Goal: Information Seeking & Learning: Learn about a topic

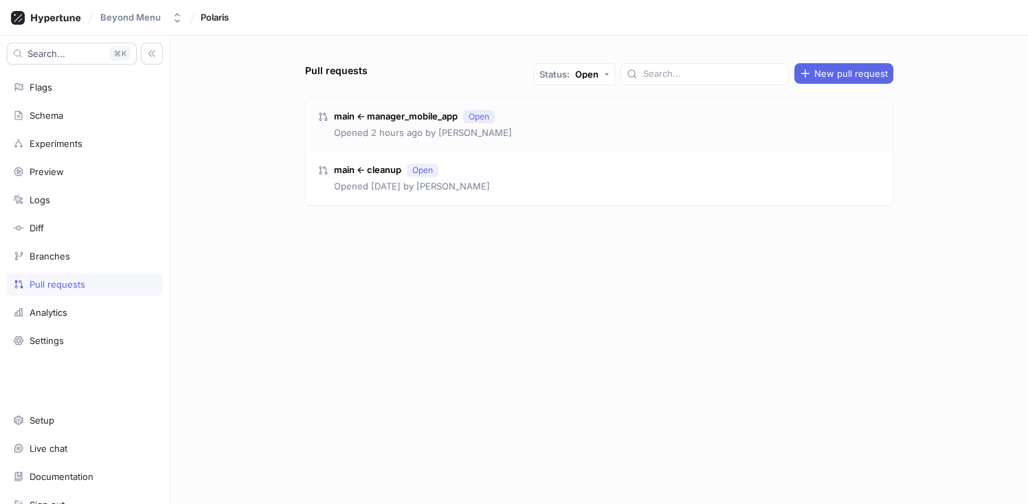
click at [502, 130] on div "main ← manager_mobile_app Open Opened 2 hours ago by Scott Romney" at bounding box center [599, 125] width 587 height 54
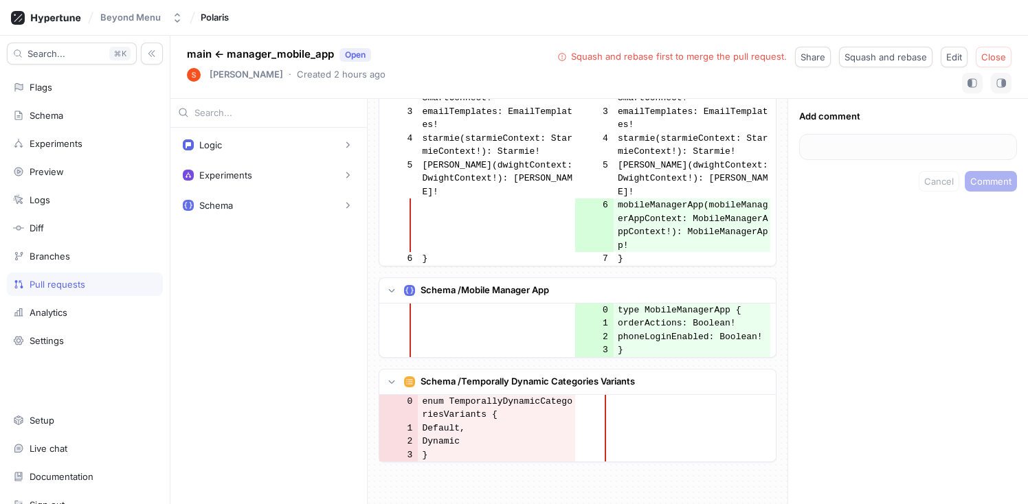
scroll to position [12145, 0]
click at [65, 279] on div "Pull requests" at bounding box center [58, 284] width 56 height 11
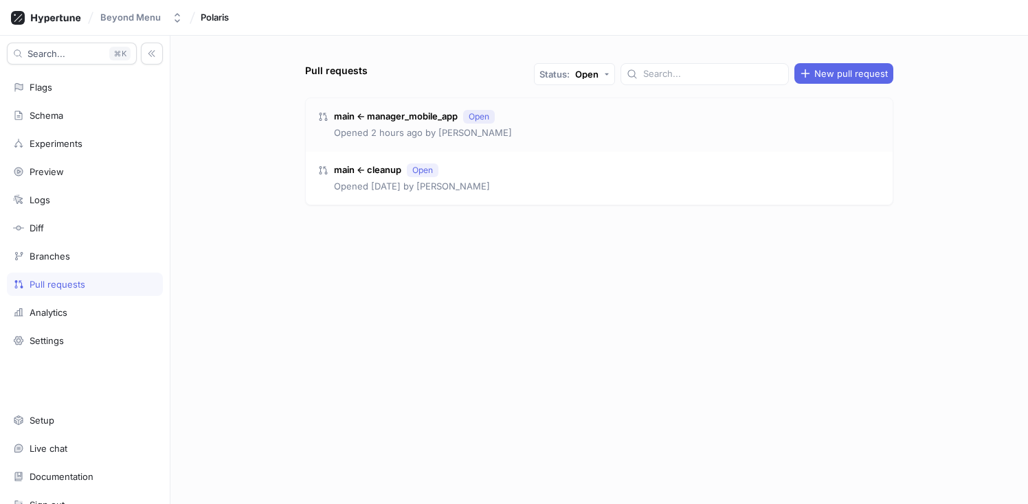
click at [405, 129] on p "Opened 2 hours ago by [PERSON_NAME]" at bounding box center [423, 133] width 178 height 14
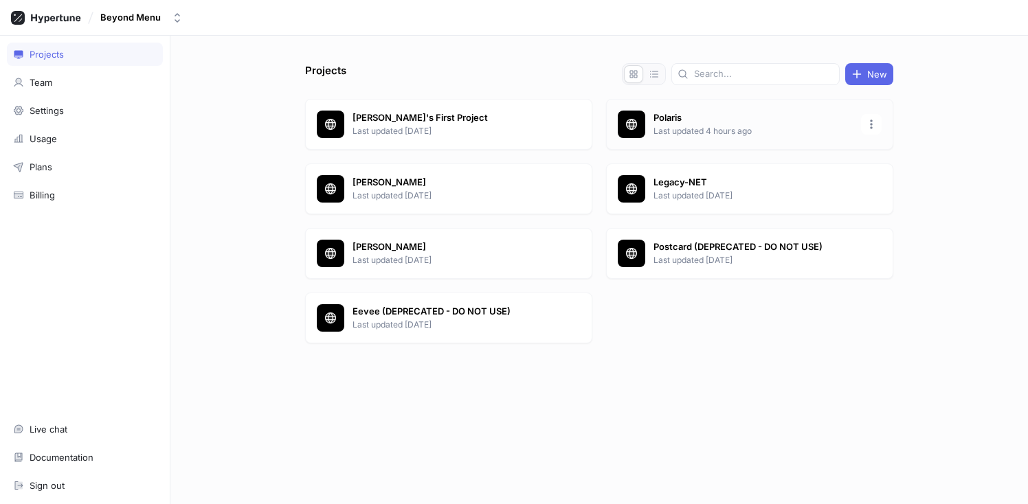
click at [778, 119] on p "Polaris" at bounding box center [753, 118] width 199 height 14
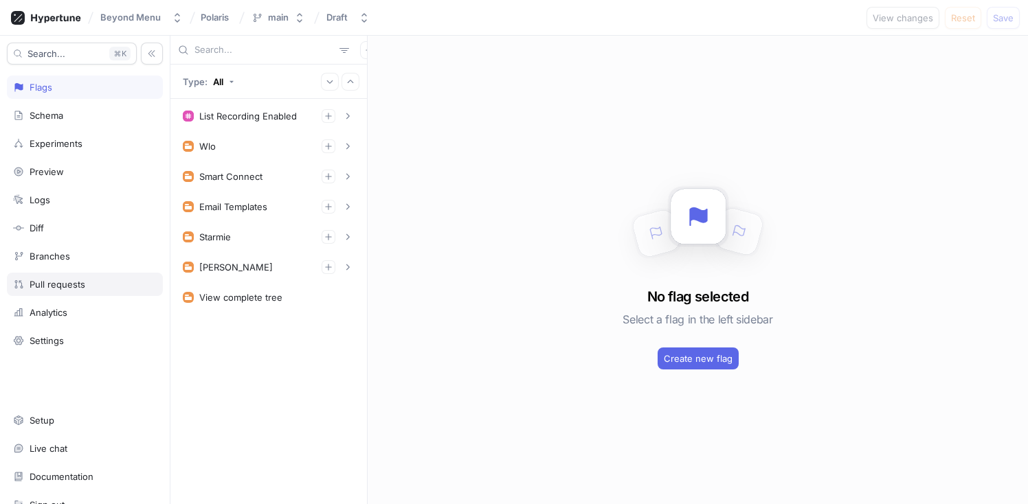
click at [59, 281] on div "Pull requests" at bounding box center [58, 284] width 56 height 11
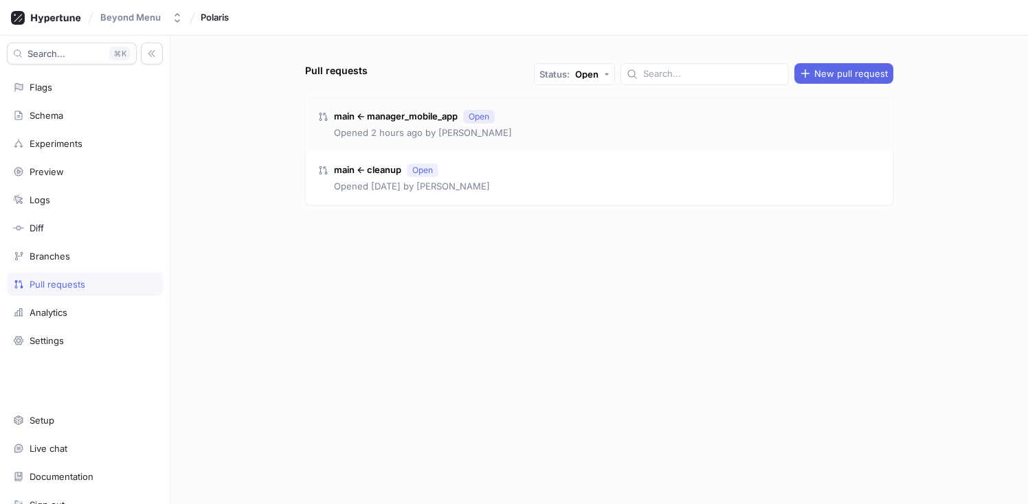
click at [497, 137] on div "Opened 2 hours ago by [PERSON_NAME]" at bounding box center [423, 133] width 178 height 14
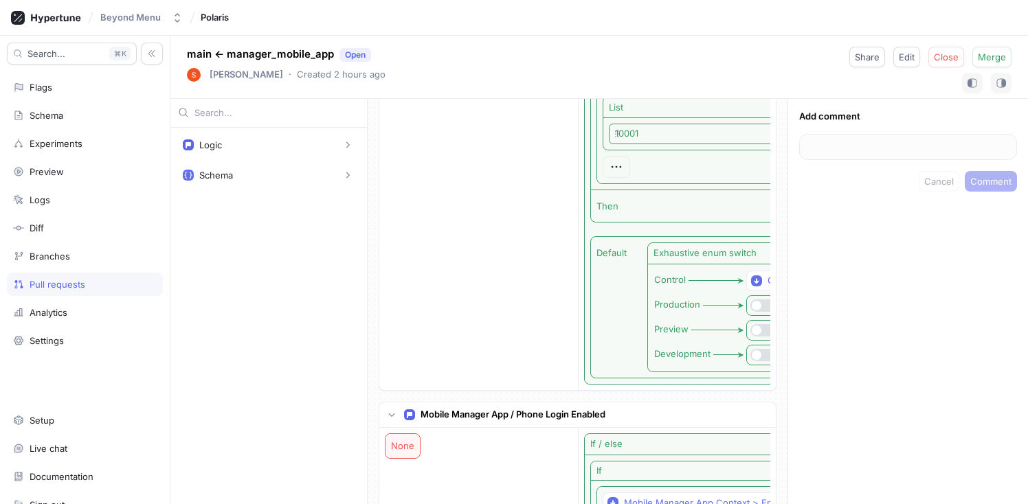
scroll to position [129, 0]
click at [76, 283] on div "Pull requests" at bounding box center [58, 284] width 56 height 11
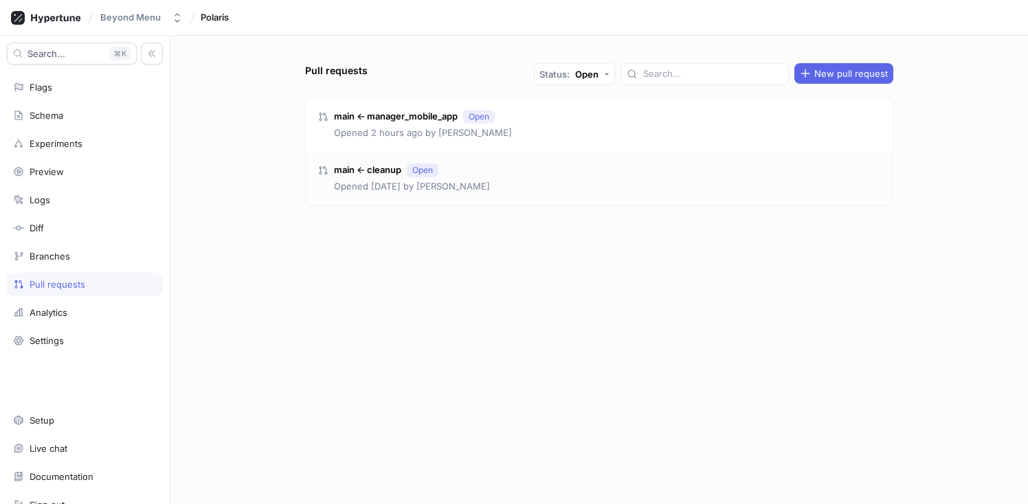
click at [475, 185] on p "Opened [DATE] by [PERSON_NAME]" at bounding box center [412, 187] width 156 height 14
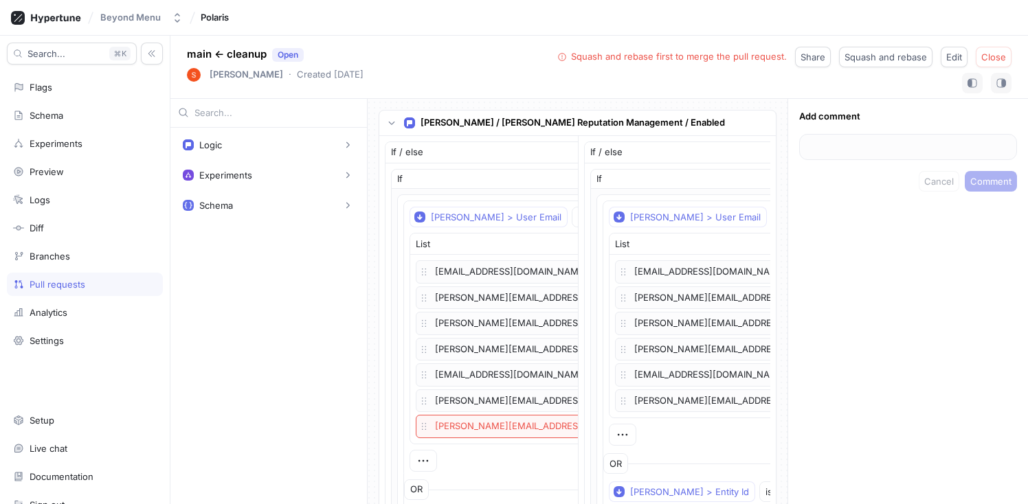
click at [76, 280] on div "Pull requests" at bounding box center [58, 284] width 56 height 11
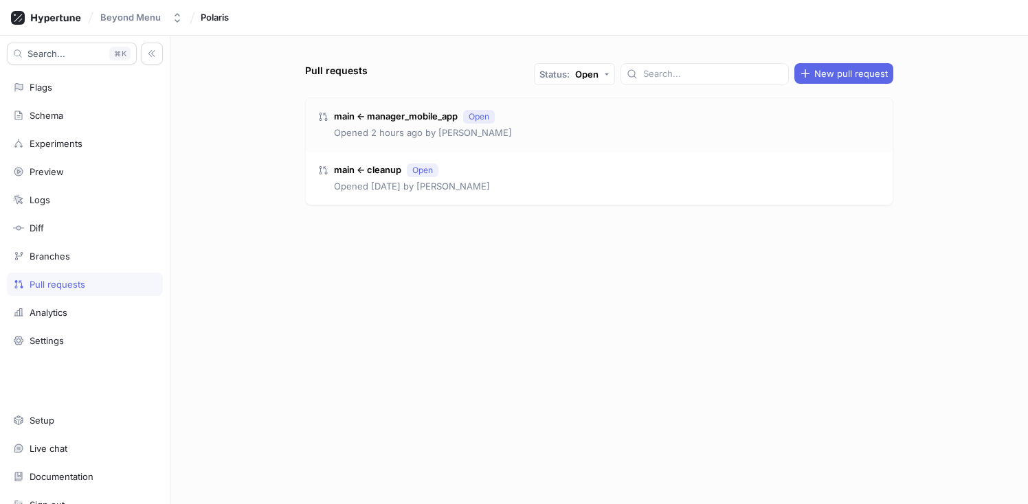
click at [440, 133] on p "Opened 2 hours ago by [PERSON_NAME]" at bounding box center [423, 133] width 178 height 14
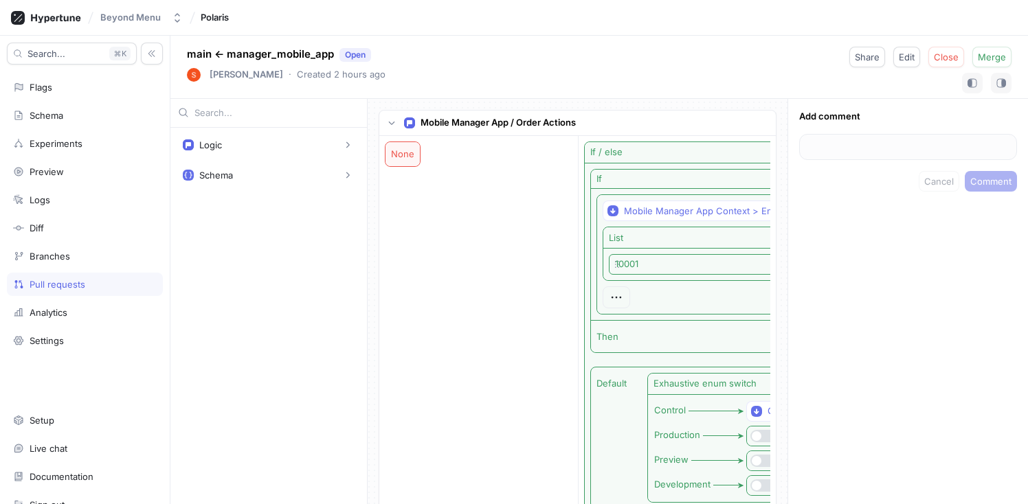
click at [100, 281] on div "Pull requests" at bounding box center [85, 284] width 144 height 11
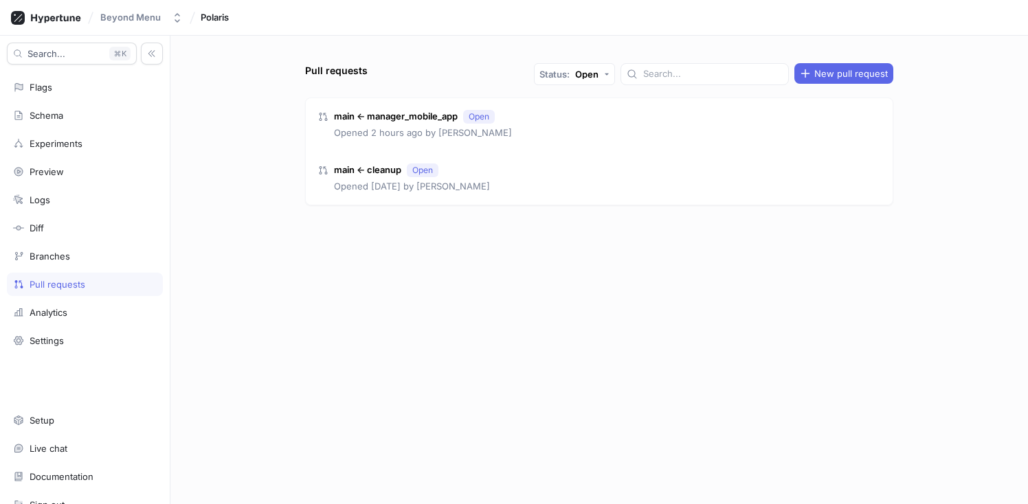
click at [72, 282] on div "Pull requests" at bounding box center [58, 284] width 56 height 11
click at [469, 177] on div "main ← cleanup Open Opened 9 days ago by Scott Romney" at bounding box center [404, 179] width 173 height 30
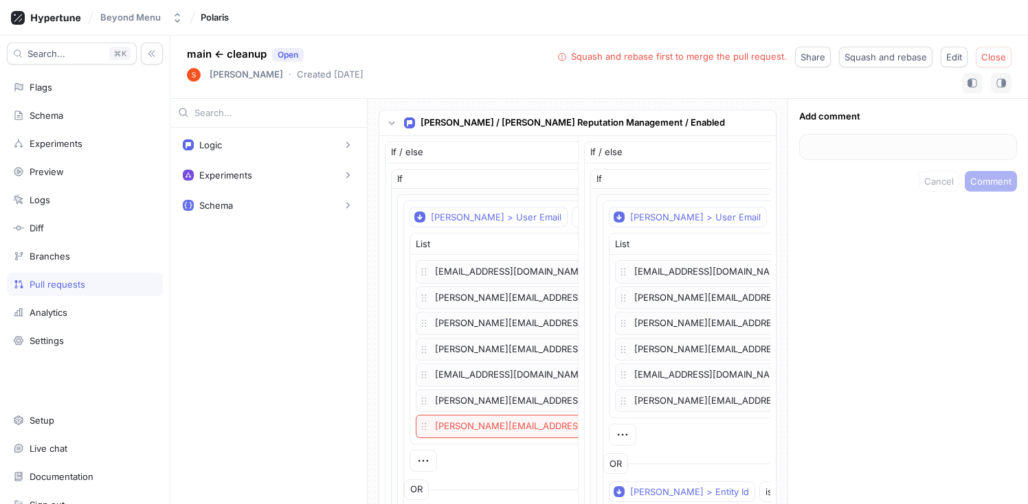
click at [69, 271] on div "Search... K Flags Schema Experiments Preview Logs Diff Branches Pull requests A…" at bounding box center [85, 270] width 170 height 469
click at [70, 282] on div "Pull requests" at bounding box center [58, 284] width 56 height 11
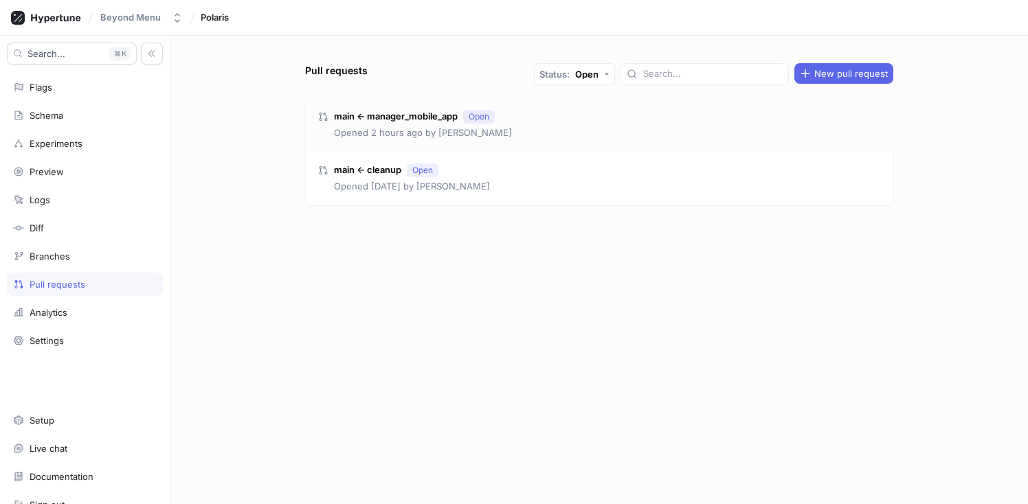
click at [454, 132] on p "Opened 2 hours ago by [PERSON_NAME]" at bounding box center [423, 133] width 178 height 14
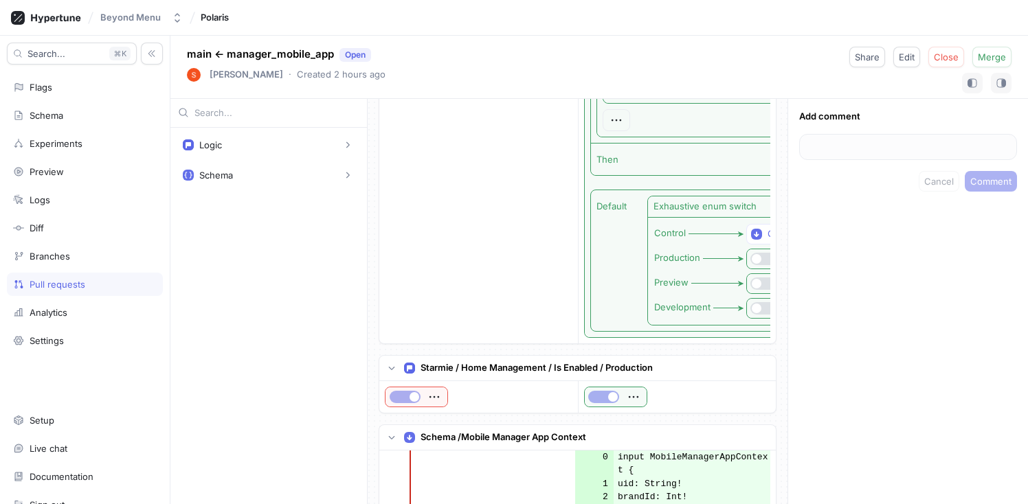
scroll to position [628, 0]
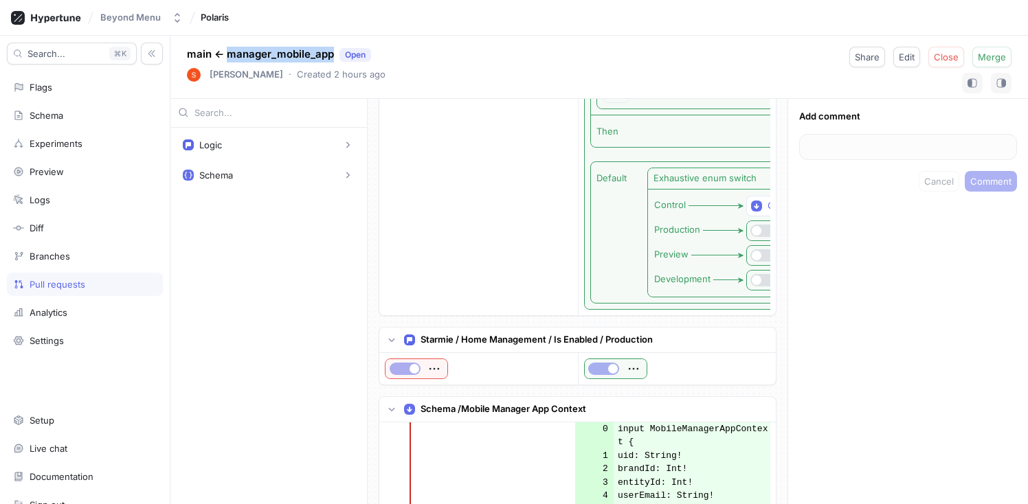
drag, startPoint x: 226, startPoint y: 56, endPoint x: 331, endPoint y: 56, distance: 104.5
click at [331, 56] on p "main ← manager_mobile_app Open" at bounding box center [279, 55] width 184 height 16
copy p "manager_mobile_app"
click at [73, 278] on div "Pull requests" at bounding box center [85, 284] width 156 height 23
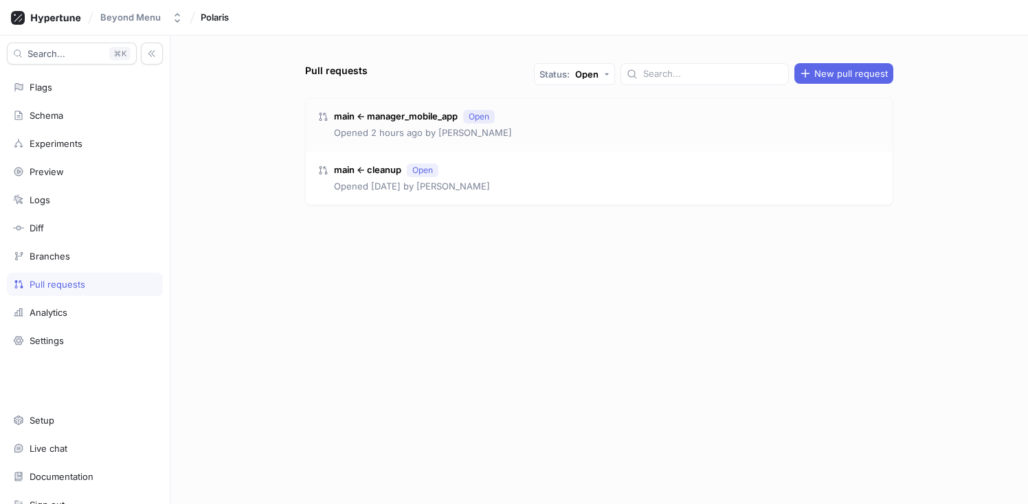
click at [427, 121] on p "main ← manager_mobile_app" at bounding box center [396, 117] width 124 height 14
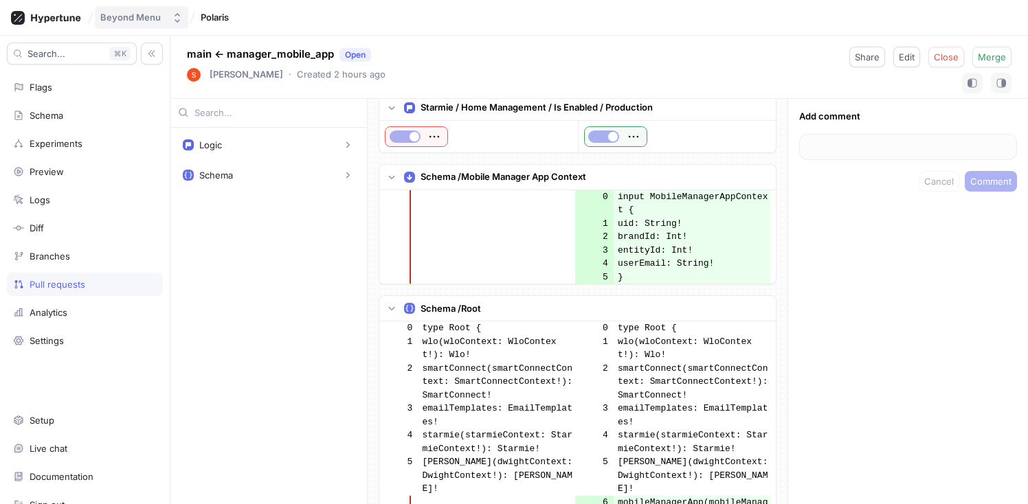
click at [159, 22] on div "Beyond Menu" at bounding box center [130, 18] width 60 height 12
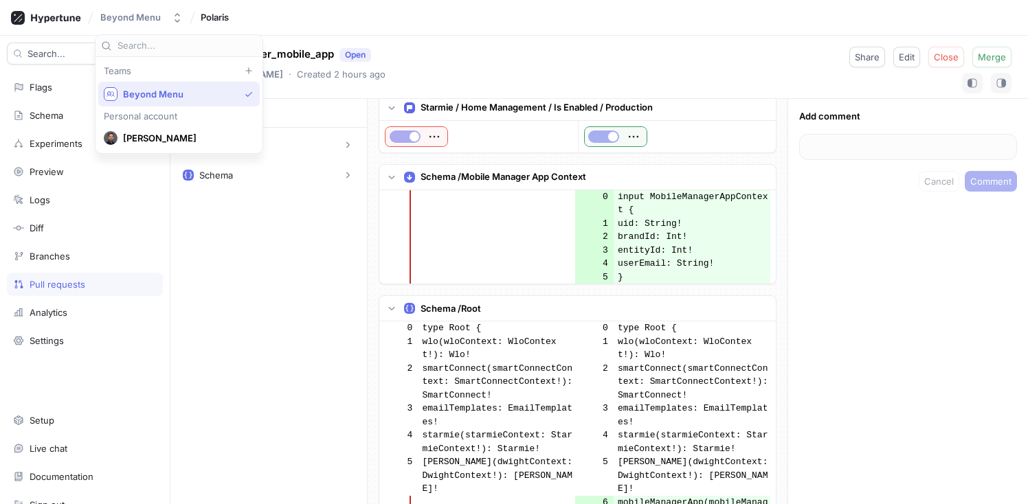
click at [148, 90] on span "Beyond Menu" at bounding box center [181, 95] width 116 height 12
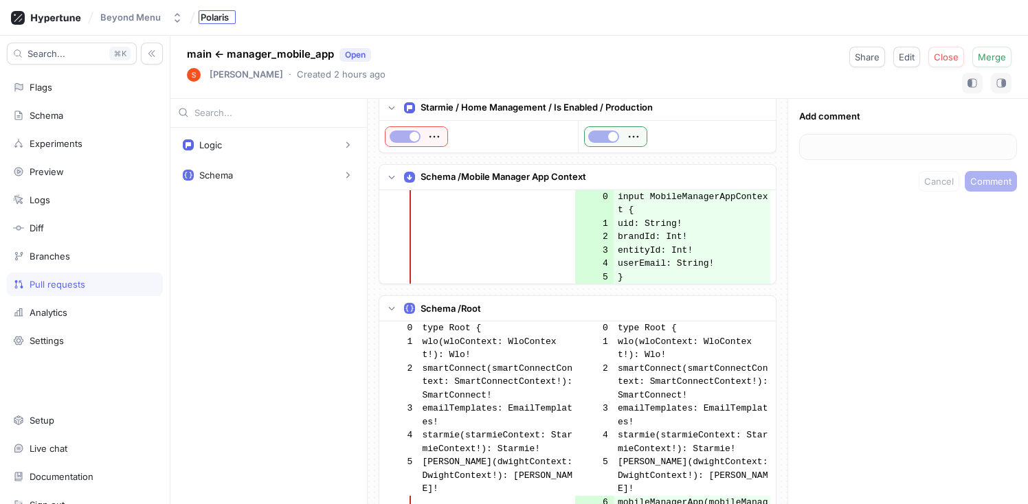
click at [199, 21] on div "Polaris" at bounding box center [217, 17] width 37 height 14
click at [56, 92] on div "Flags" at bounding box center [85, 87] width 144 height 11
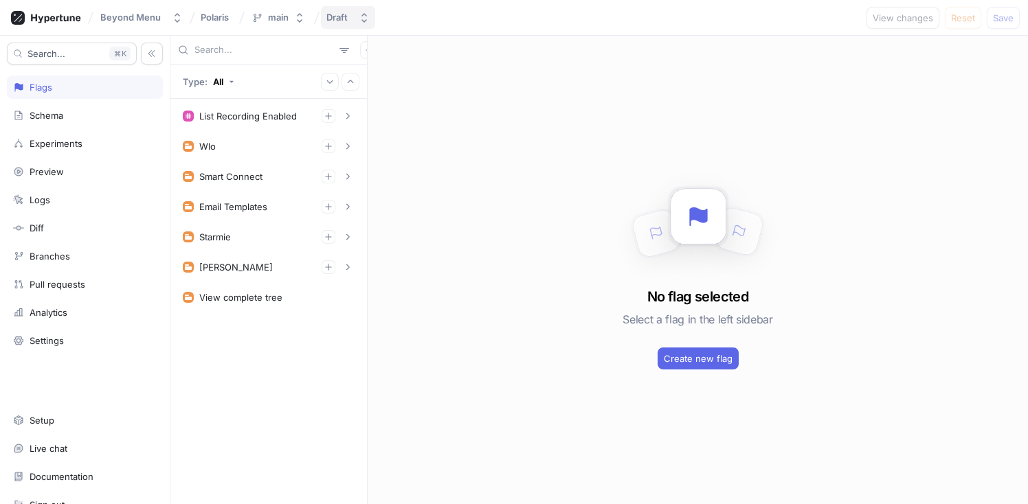
click at [328, 16] on div "Draft" at bounding box center [336, 18] width 21 height 12
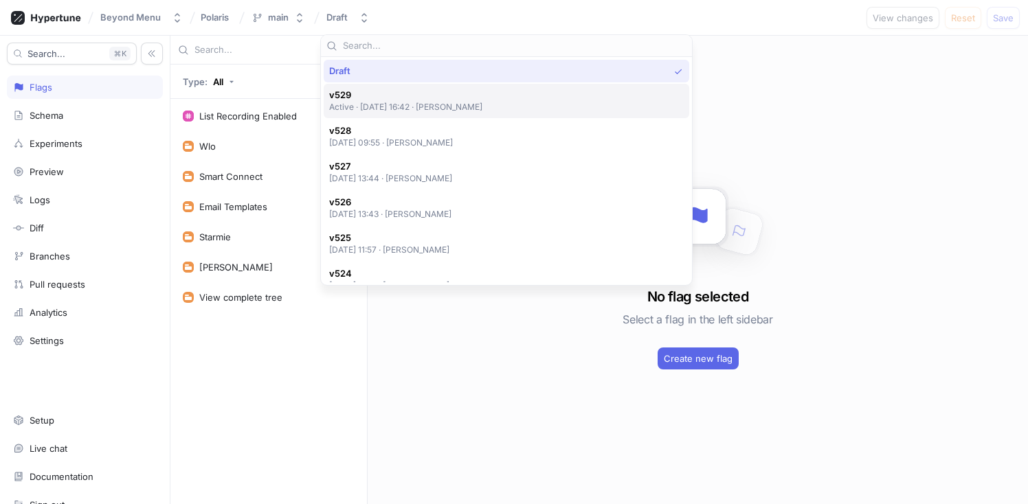
click at [381, 96] on span "v529" at bounding box center [406, 95] width 154 height 12
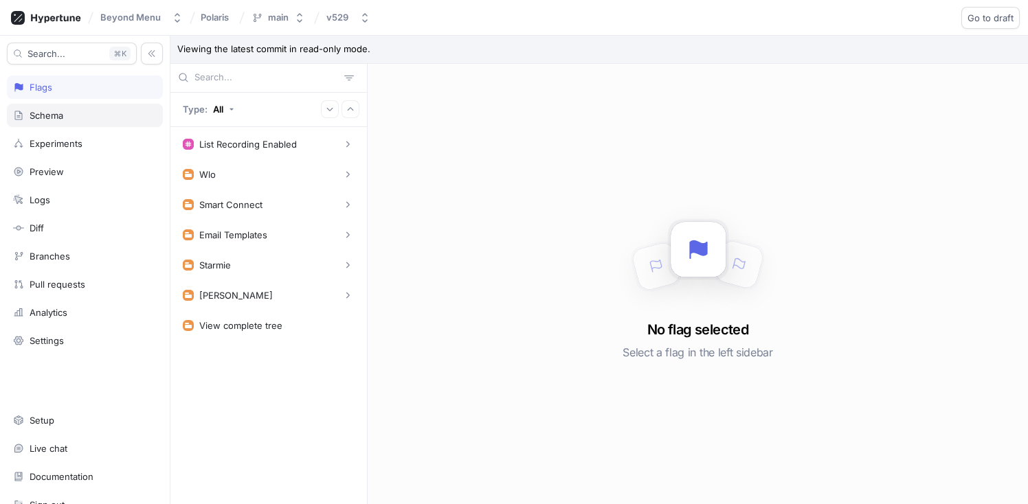
click at [66, 113] on div "Schema" at bounding box center [85, 115] width 144 height 11
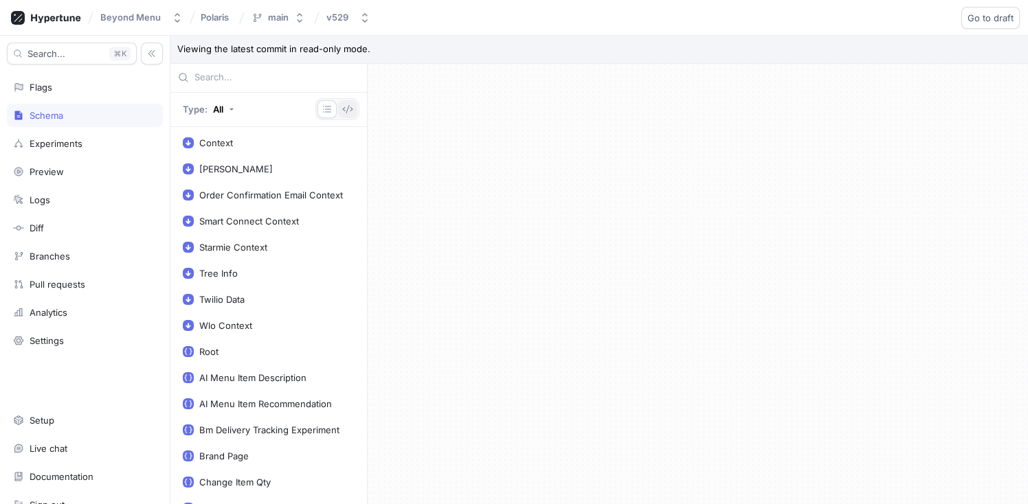
click at [346, 109] on icon "button" at bounding box center [347, 109] width 11 height 11
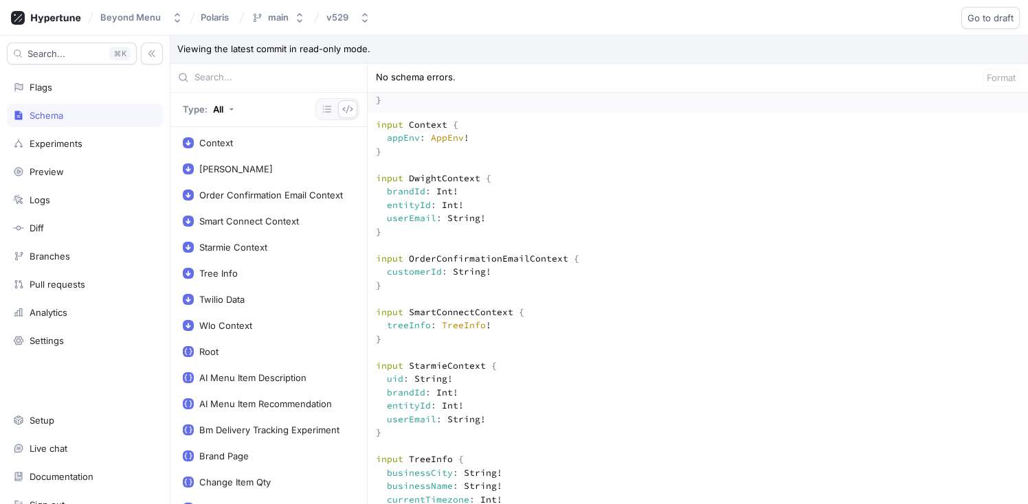
scroll to position [72, 0]
click at [79, 95] on div "Flags" at bounding box center [85, 87] width 156 height 23
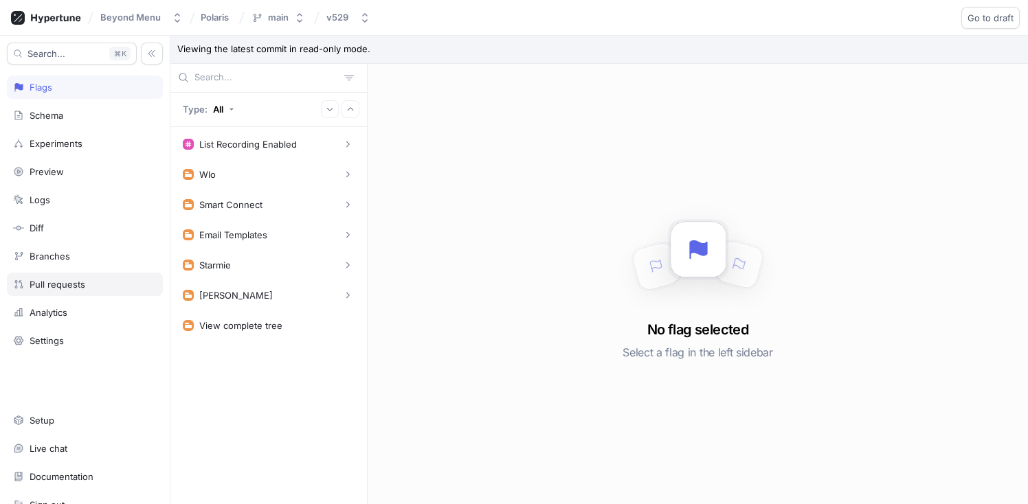
click at [69, 277] on div "Pull requests" at bounding box center [85, 284] width 156 height 23
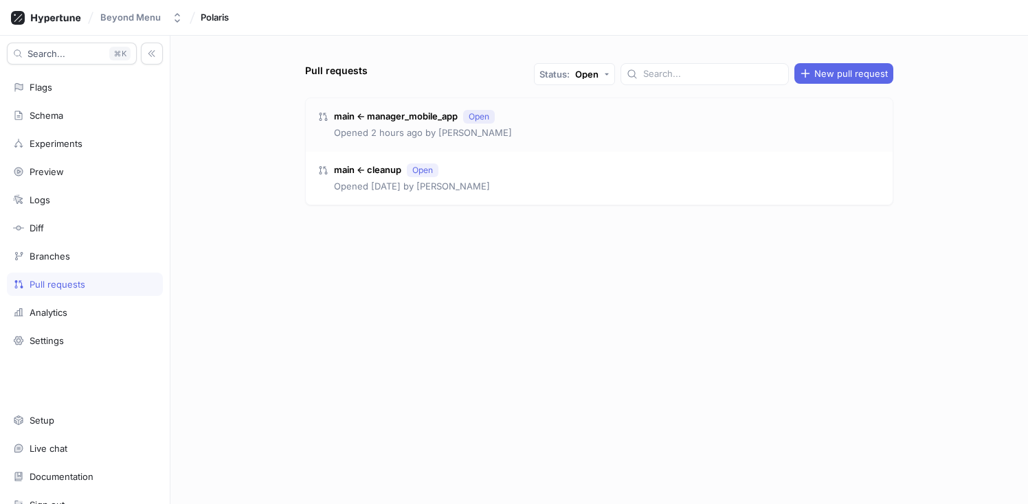
click at [424, 127] on p "Opened 2 hours ago by [PERSON_NAME]" at bounding box center [423, 133] width 178 height 14
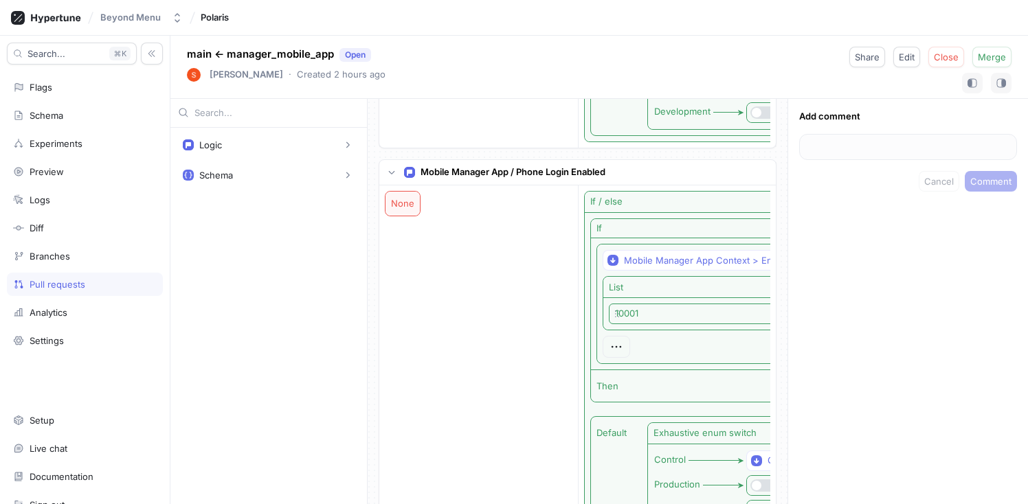
scroll to position [375, 0]
drag, startPoint x: 625, startPoint y: 182, endPoint x: 541, endPoint y: 184, distance: 83.9
click at [541, 184] on div "Mobile Manager App / Phone Login Enabled" at bounding box center [577, 171] width 397 height 25
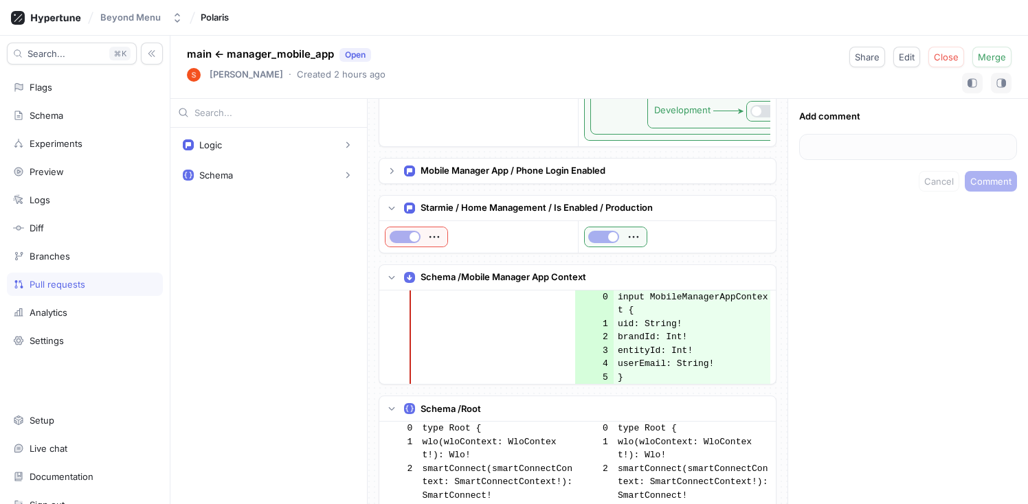
click at [521, 178] on p "Mobile Manager App / Phone Login Enabled" at bounding box center [513, 171] width 185 height 14
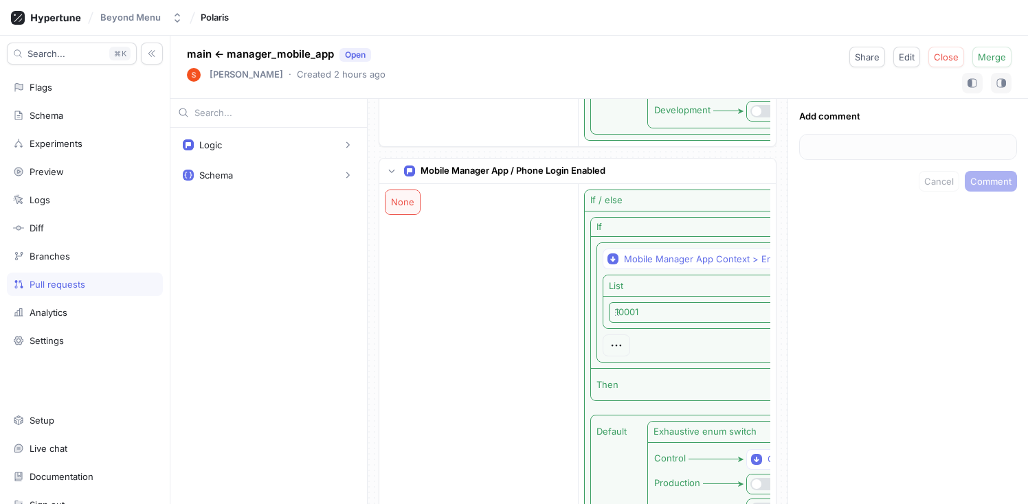
drag, startPoint x: 518, startPoint y: 184, endPoint x: 601, endPoint y: 183, distance: 83.2
click at [601, 178] on p "Mobile Manager App / Phone Login Enabled" at bounding box center [513, 171] width 185 height 14
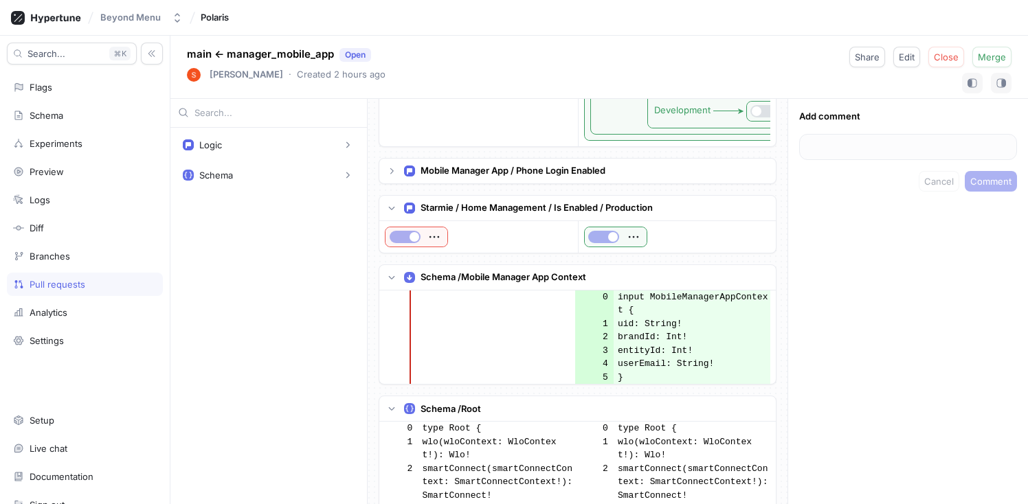
click at [601, 178] on p "Mobile Manager App / Phone Login Enabled" at bounding box center [513, 171] width 185 height 14
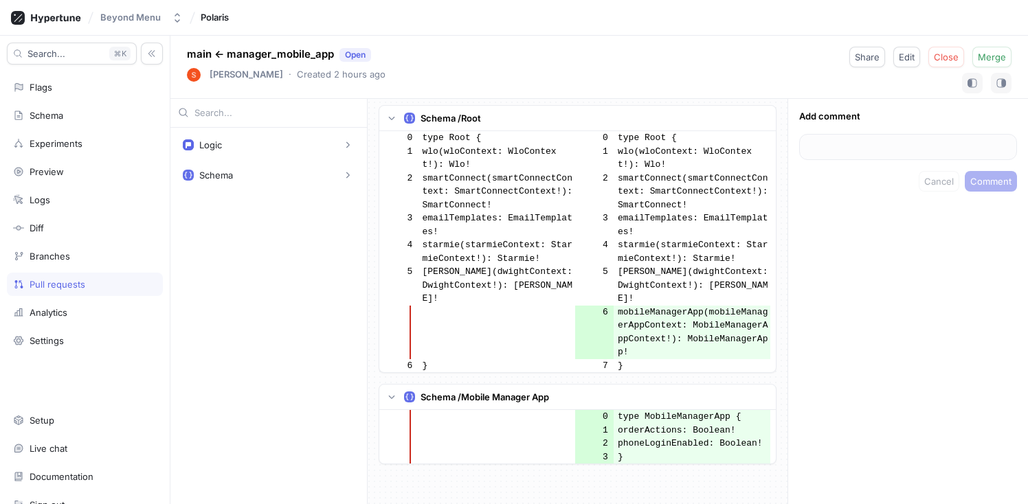
scroll to position [1055, 0]
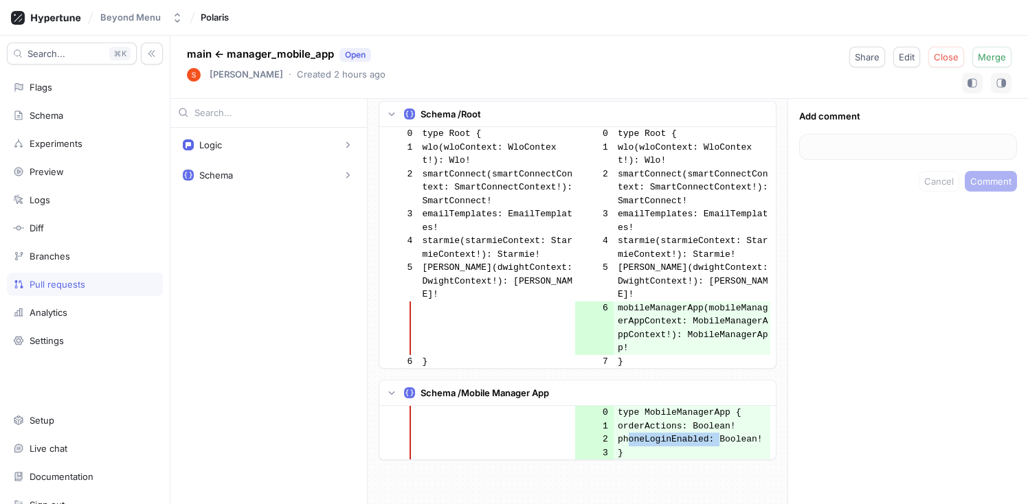
drag, startPoint x: 626, startPoint y: 447, endPoint x: 714, endPoint y: 451, distance: 88.0
click at [714, 447] on td "phoneLoginEnabled: Boolean!" at bounding box center [692, 440] width 157 height 14
copy td "phoneLoginEnabled"
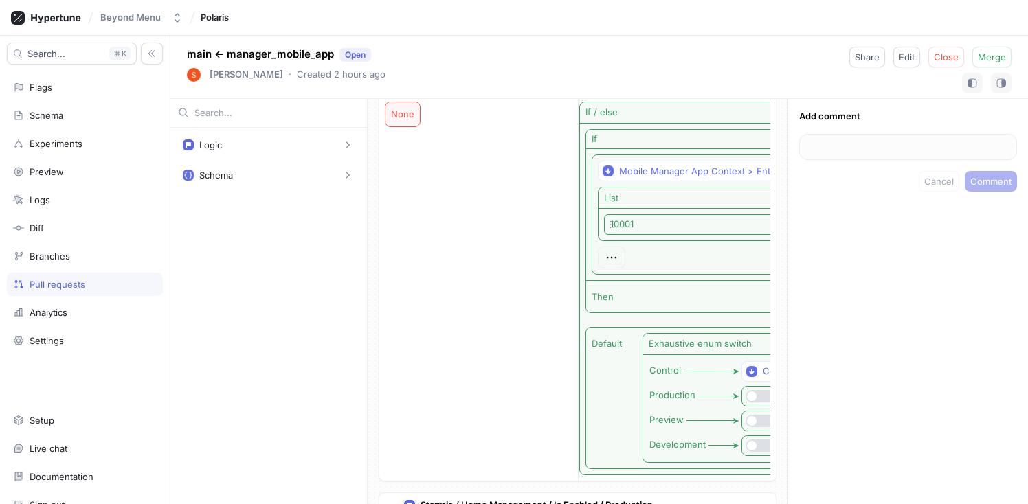
scroll to position [0, 0]
click at [67, 225] on div "Diff" at bounding box center [85, 228] width 144 height 11
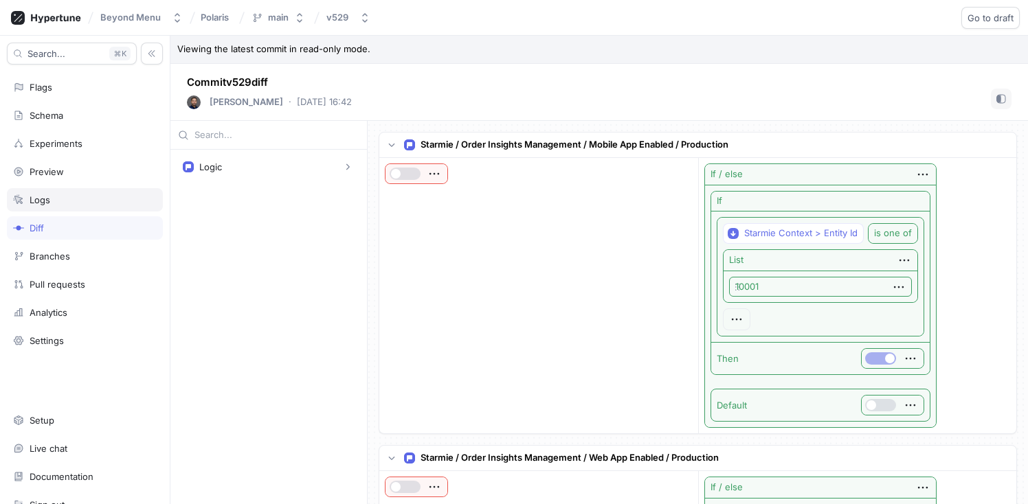
click at [63, 209] on div "Logs" at bounding box center [85, 199] width 156 height 23
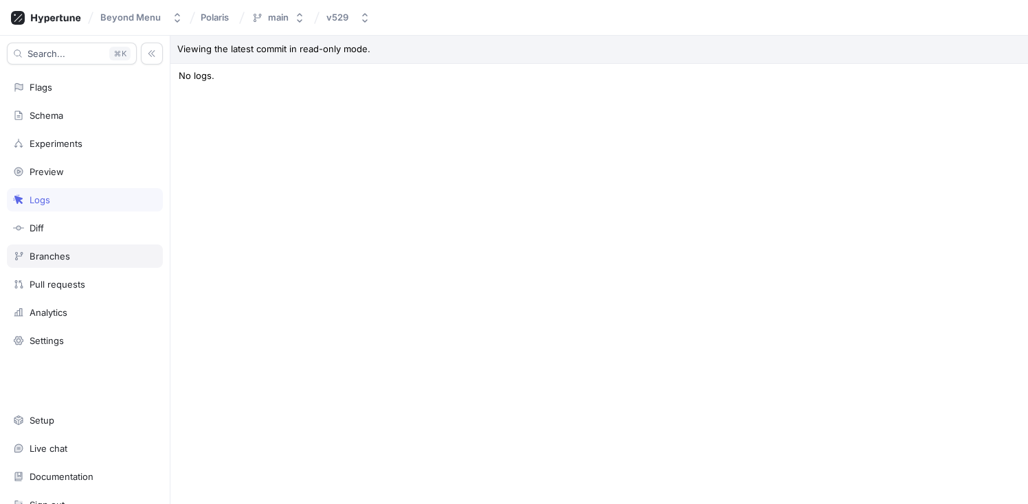
click at [65, 252] on div "Branches" at bounding box center [50, 256] width 41 height 11
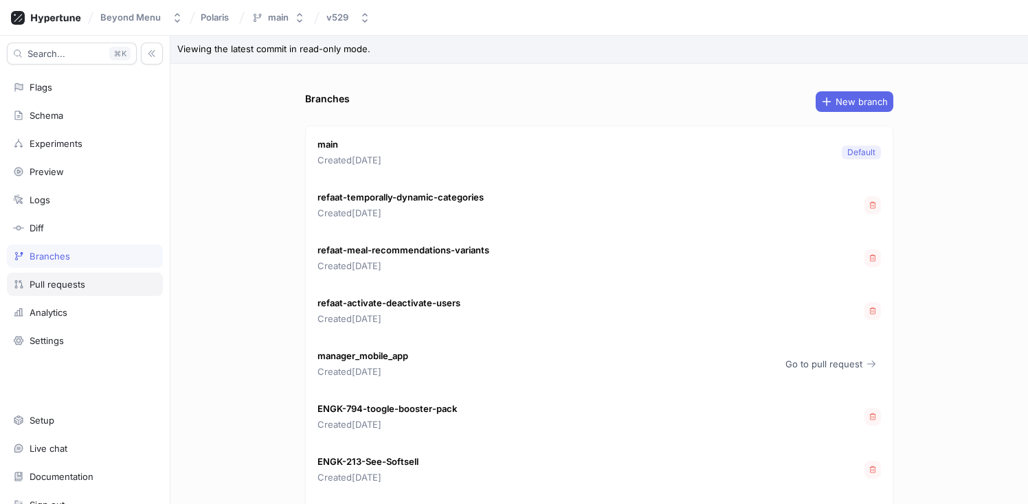
click at [67, 276] on div "Pull requests" at bounding box center [85, 284] width 156 height 23
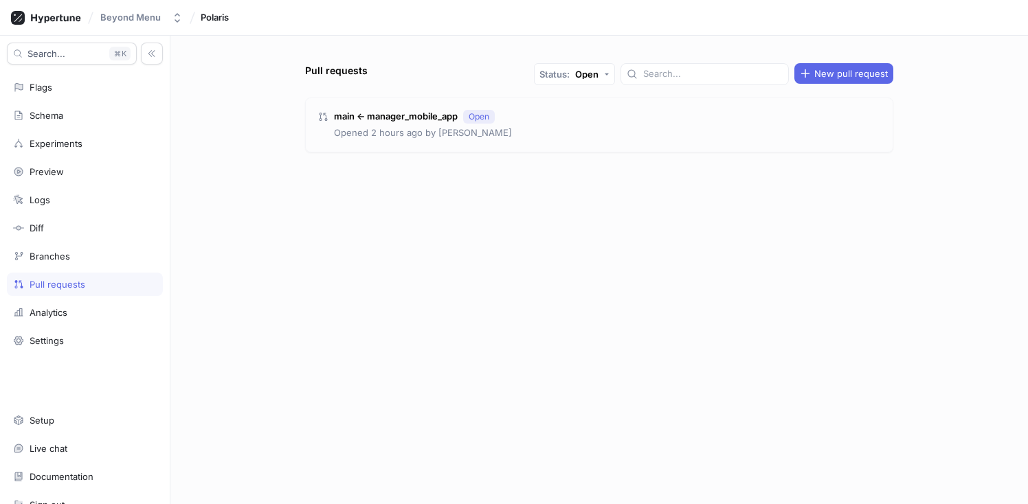
click at [461, 133] on p "Opened 2 hours ago by [PERSON_NAME]" at bounding box center [423, 133] width 178 height 14
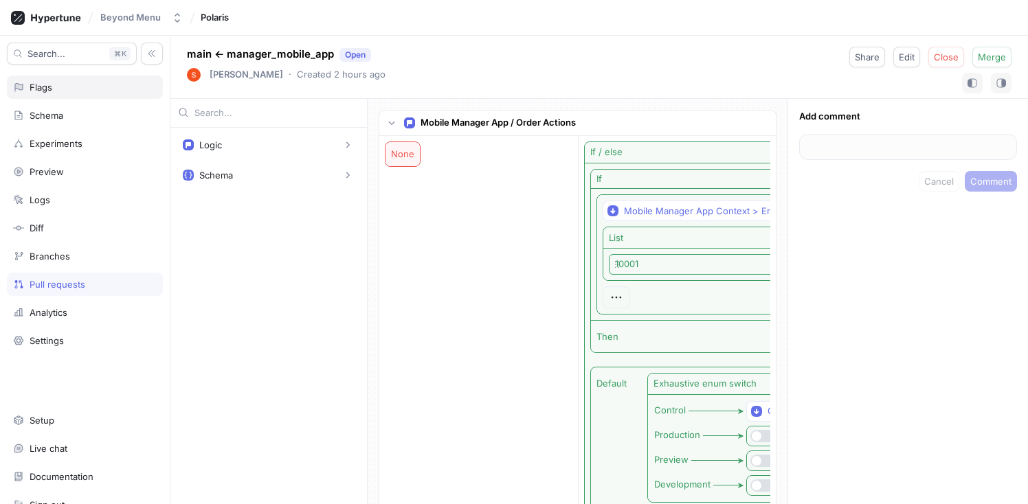
click at [98, 85] on div "Flags" at bounding box center [85, 87] width 144 height 11
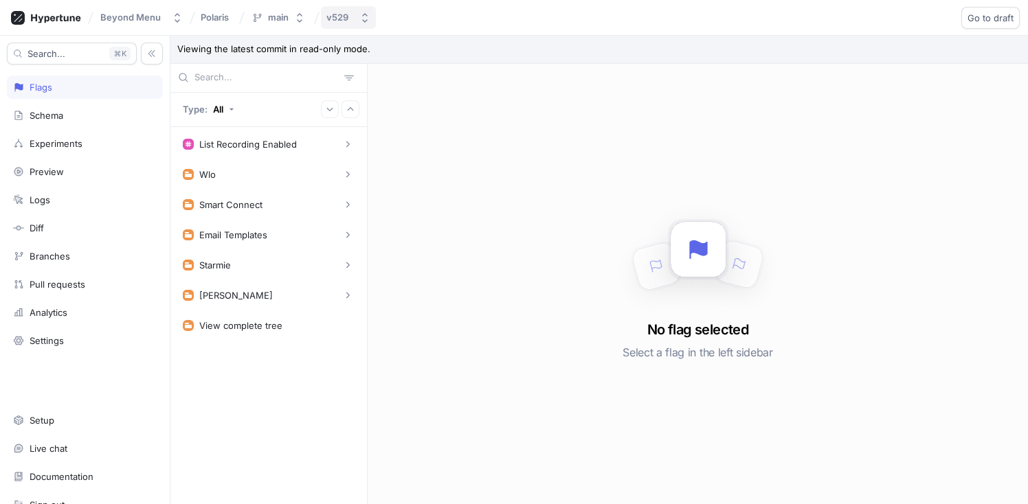
click at [355, 18] on button "v529" at bounding box center [348, 17] width 55 height 23
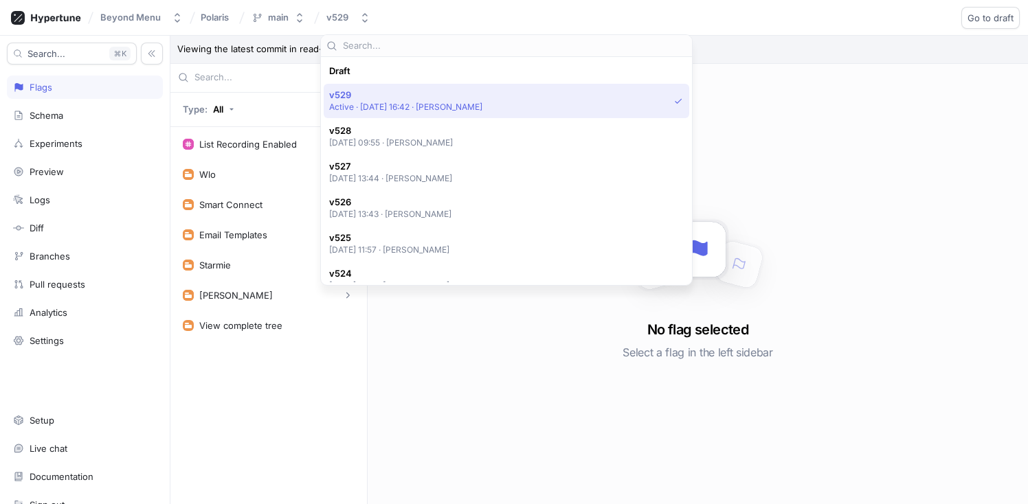
scroll to position [24, 0]
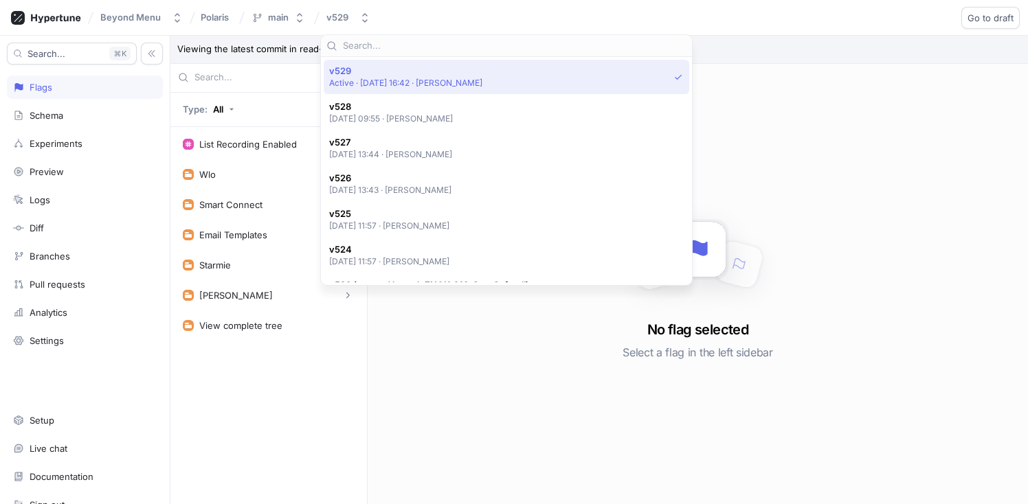
click at [434, 74] on span "v529" at bounding box center [406, 71] width 154 height 12
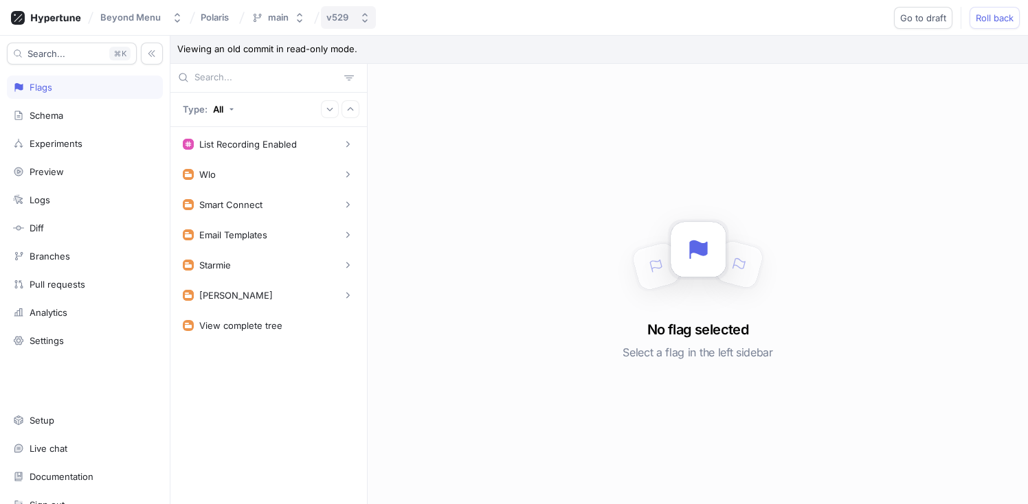
click at [327, 16] on div "v529" at bounding box center [337, 18] width 22 height 12
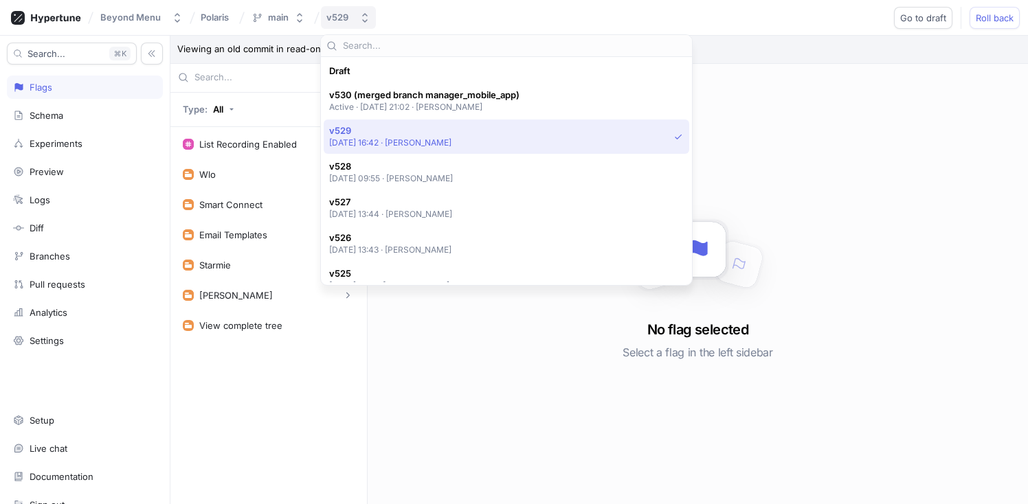
scroll to position [60, 0]
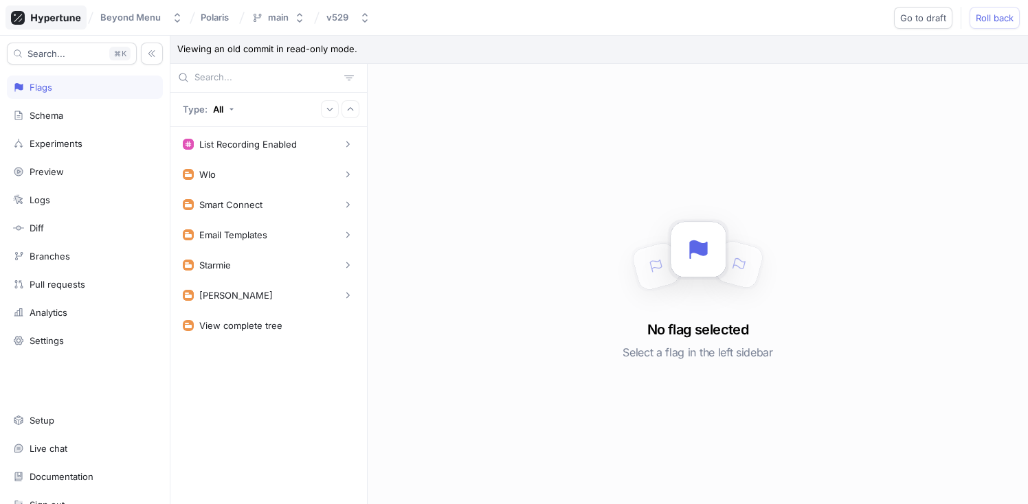
click at [66, 18] on icon at bounding box center [46, 18] width 70 height 14
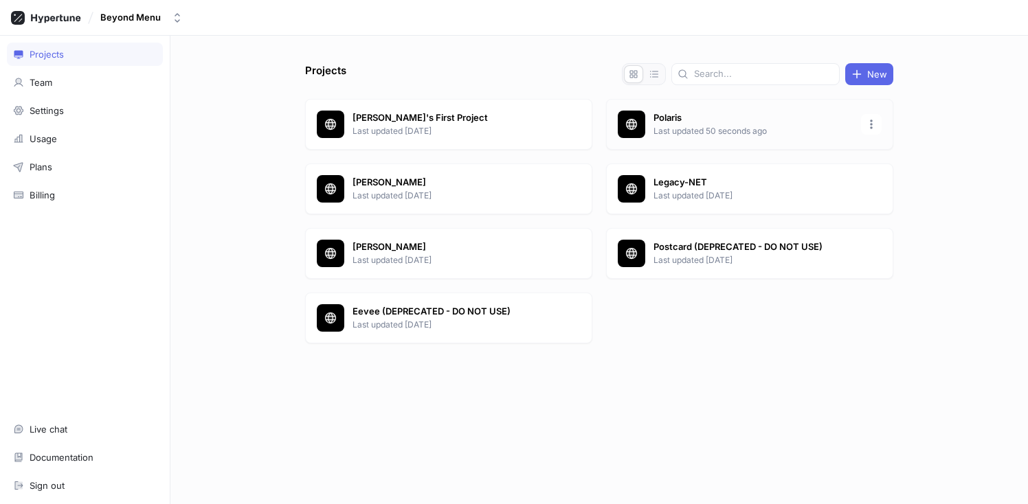
click at [667, 125] on p "Last updated 50 seconds ago" at bounding box center [753, 131] width 199 height 12
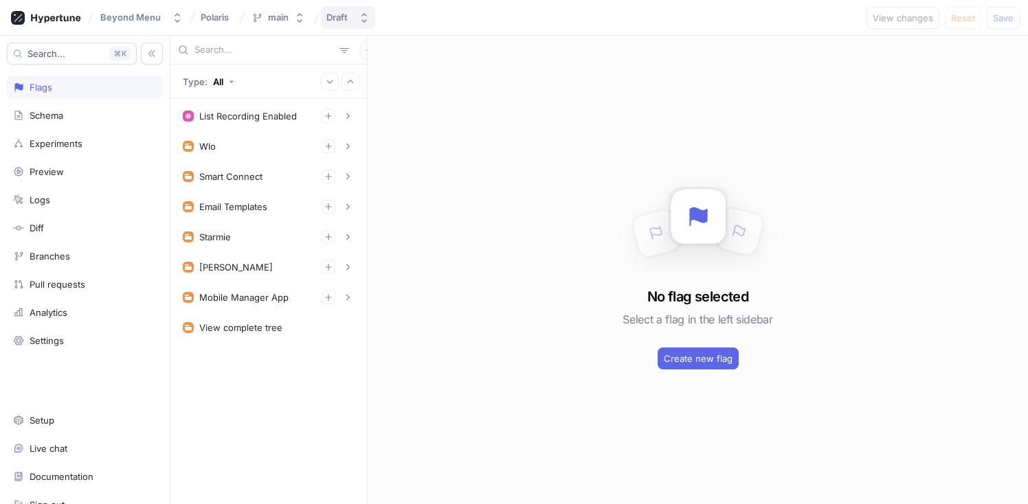
click at [348, 19] on div "Draft" at bounding box center [339, 18] width 27 height 12
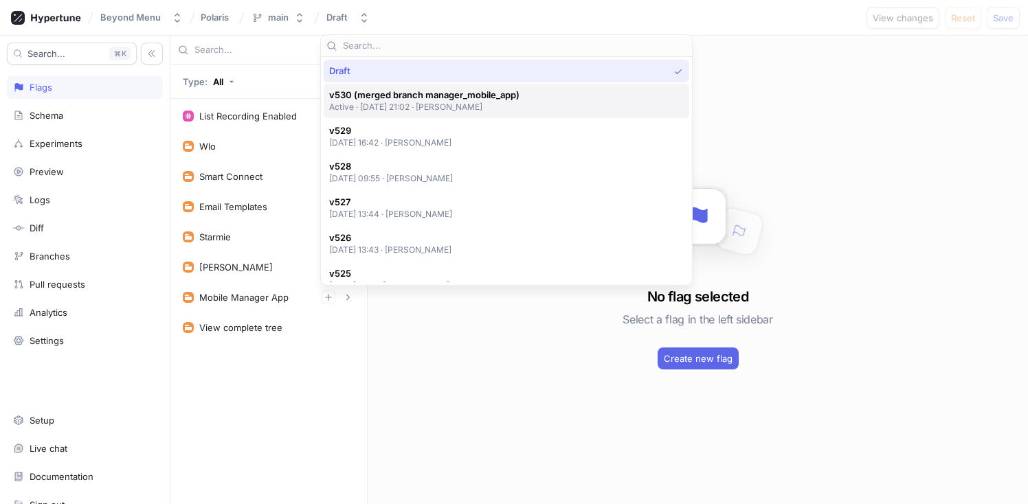
click at [428, 98] on span "v530 (merged branch manager_mobile_app)" at bounding box center [424, 95] width 190 height 12
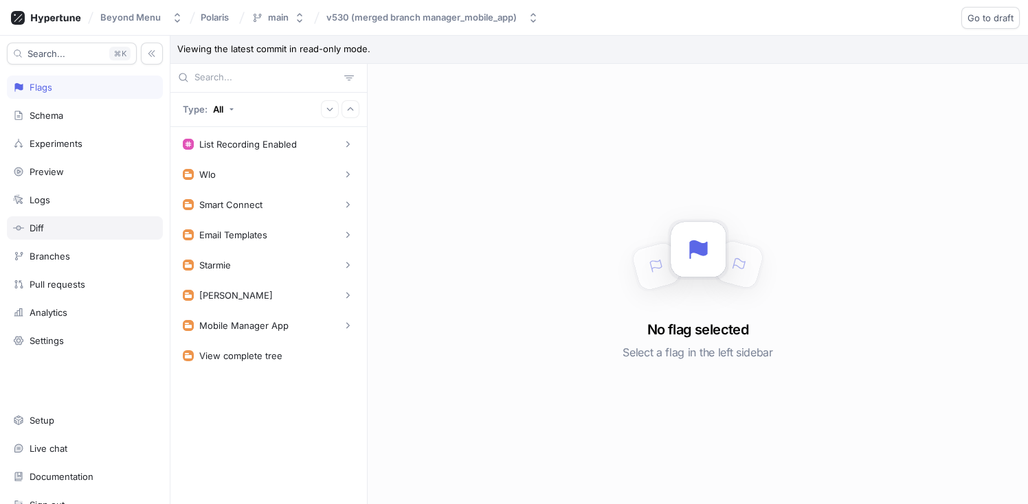
click at [48, 216] on div "Diff" at bounding box center [85, 227] width 156 height 23
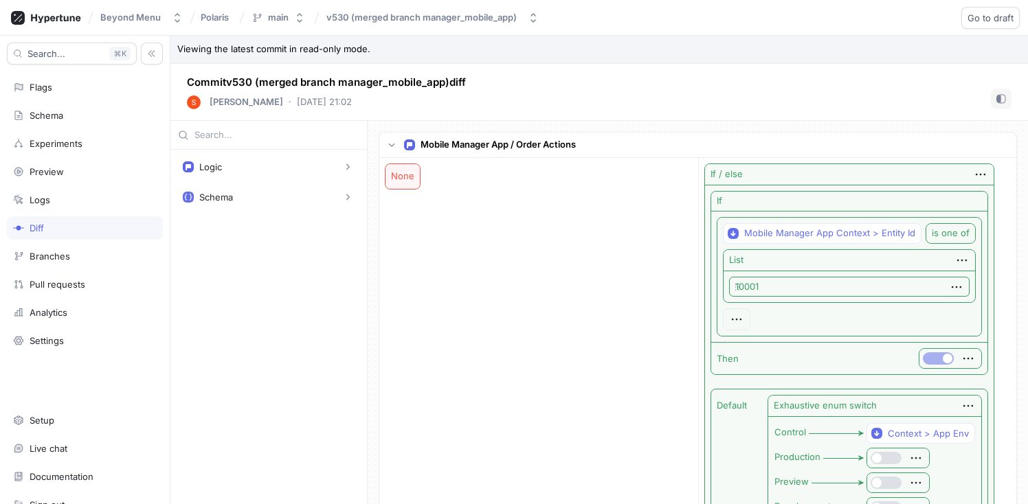
click at [59, 221] on div "Diff" at bounding box center [85, 227] width 156 height 23
click at [74, 291] on div "Pull requests" at bounding box center [85, 284] width 156 height 23
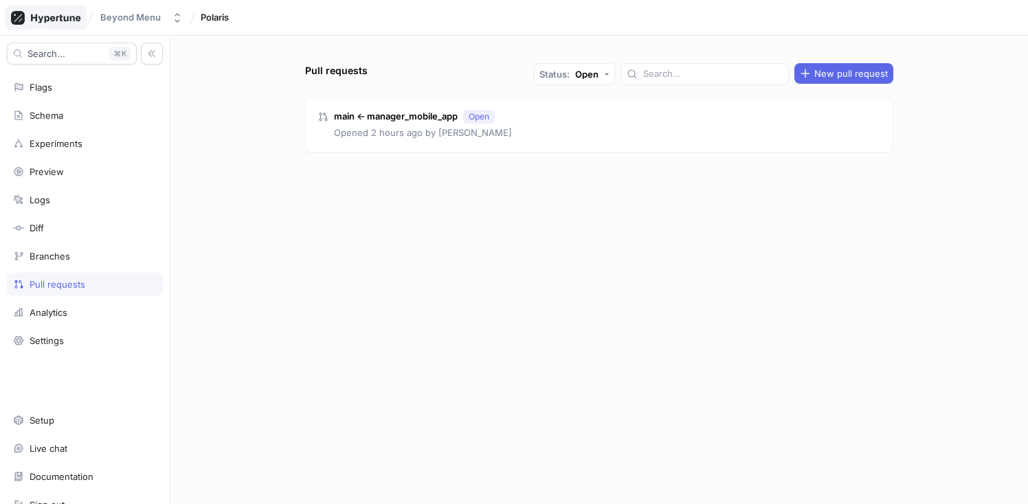
click at [46, 18] on icon at bounding box center [46, 18] width 70 height 14
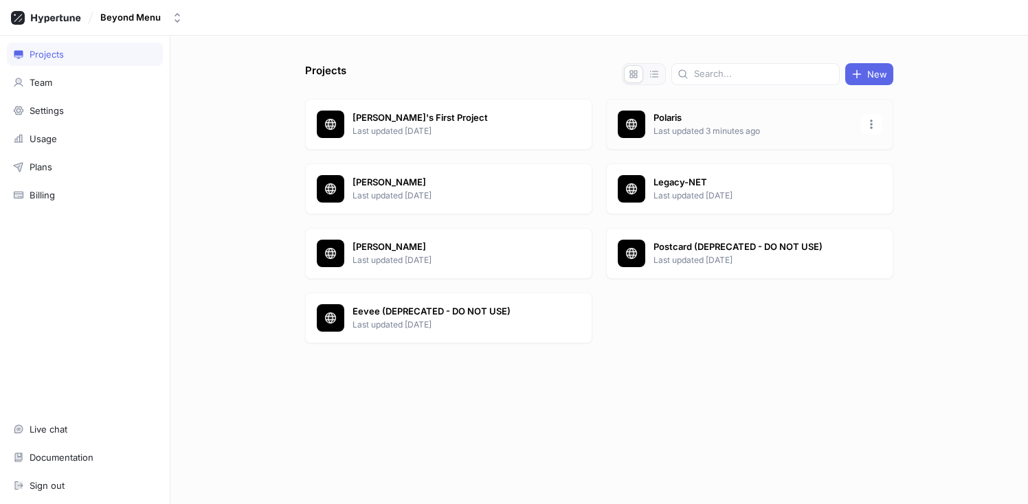
click at [689, 121] on p "Polaris" at bounding box center [753, 118] width 199 height 14
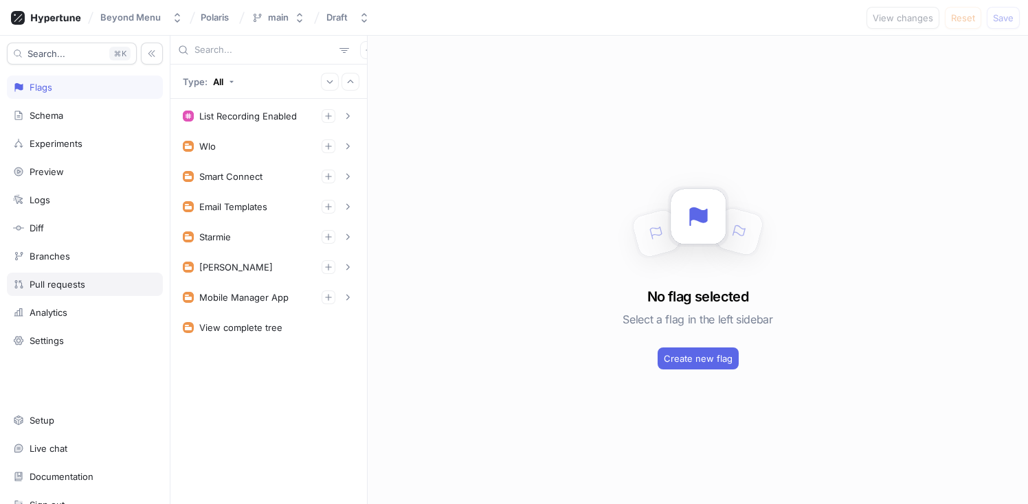
click at [85, 277] on div "Pull requests" at bounding box center [85, 284] width 156 height 23
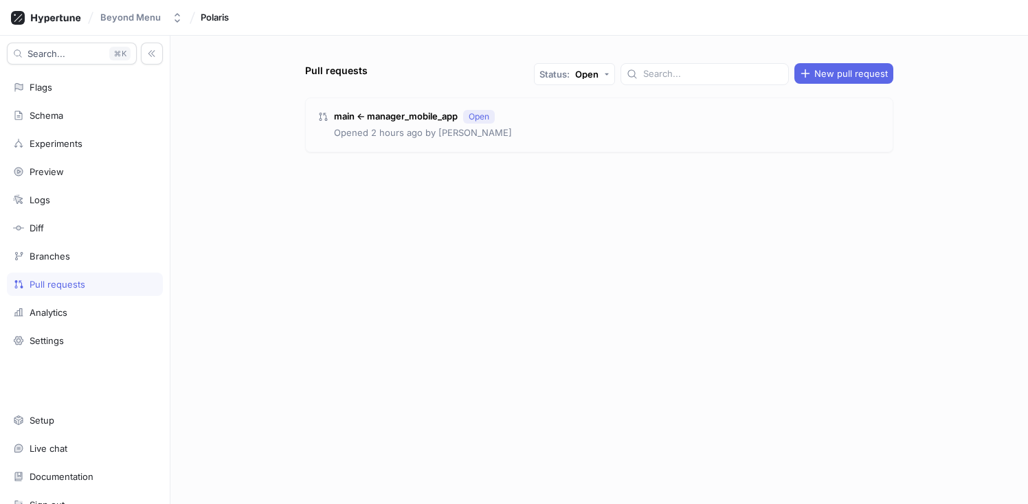
click at [438, 133] on p "Opened 2 hours ago by [PERSON_NAME]" at bounding box center [423, 133] width 178 height 14
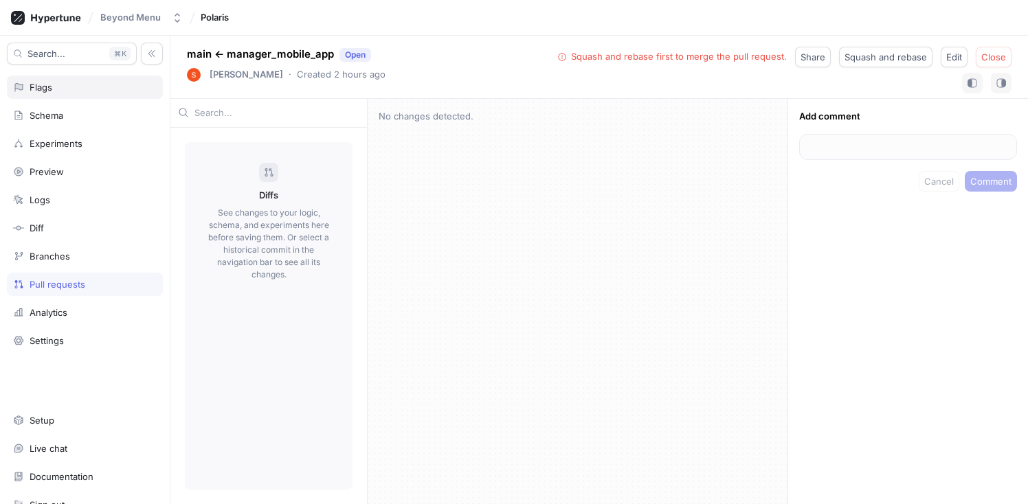
click at [38, 97] on div "Flags" at bounding box center [85, 87] width 156 height 23
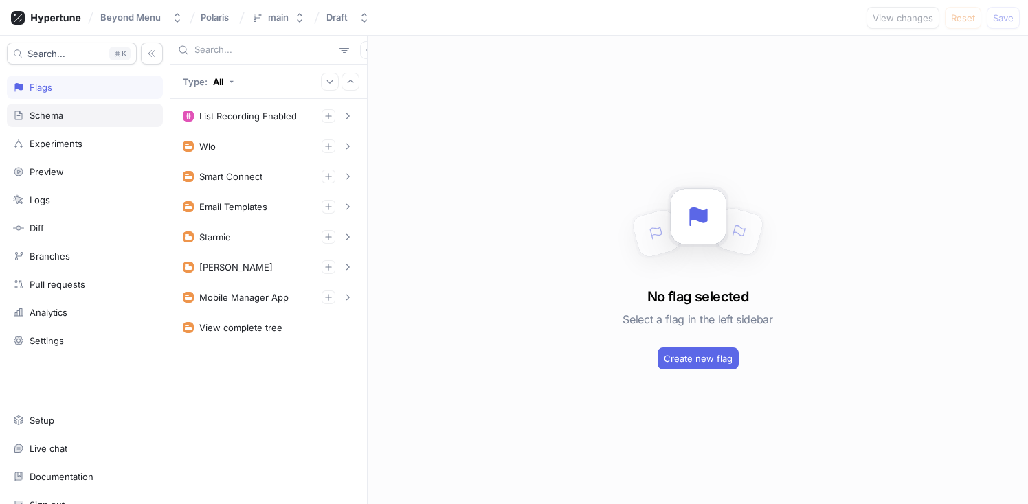
click at [82, 117] on div "Schema" at bounding box center [85, 115] width 144 height 11
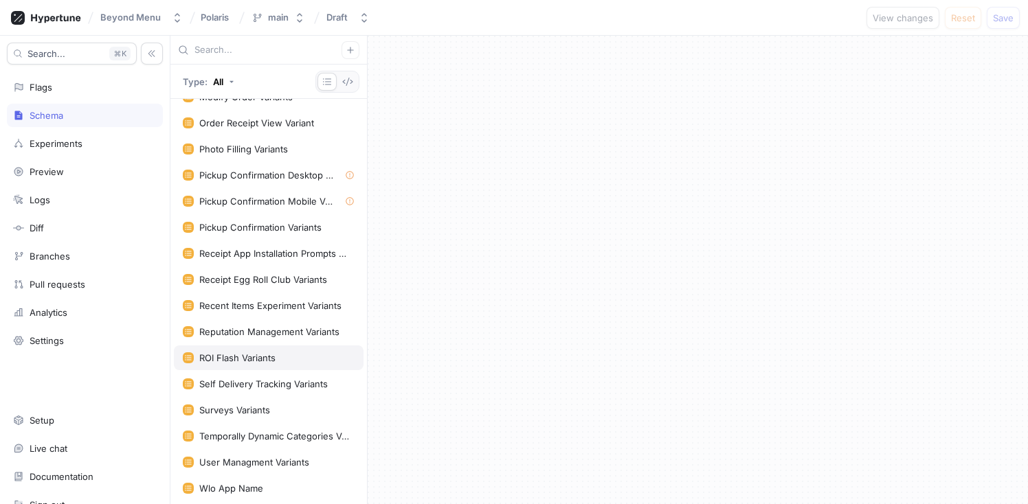
scroll to position [2269, 0]
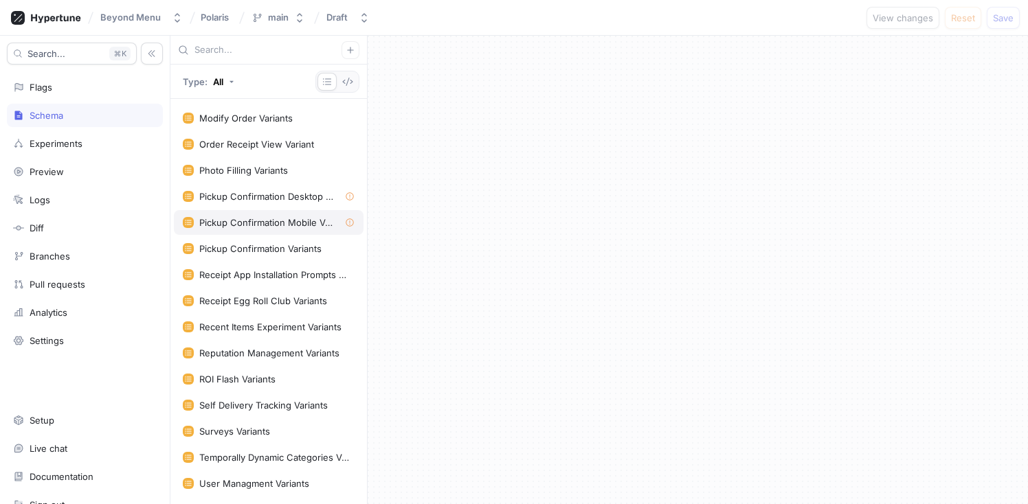
click at [278, 228] on div "Pickup Confirmation Mobile Variants" at bounding box center [269, 222] width 190 height 25
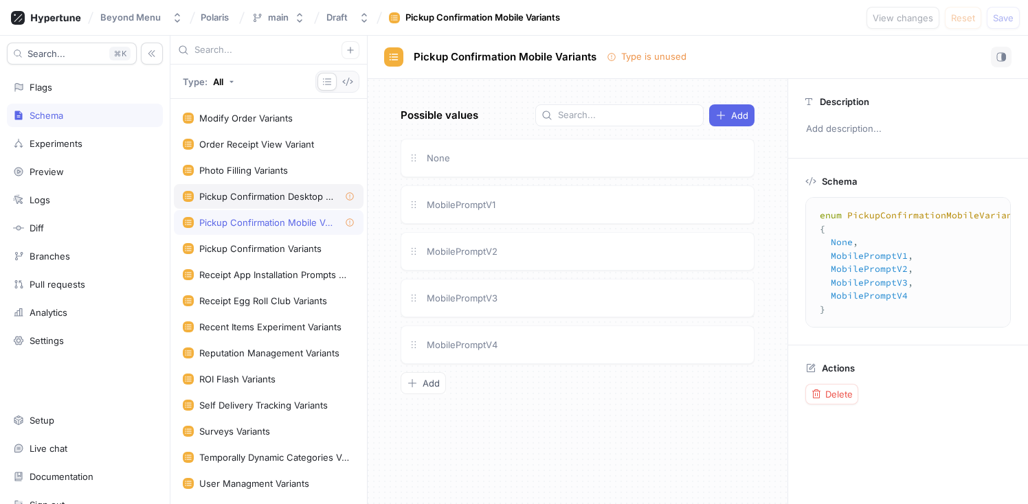
click at [278, 202] on div "Pickup Confirmation Desktop Variants" at bounding box center [269, 196] width 190 height 25
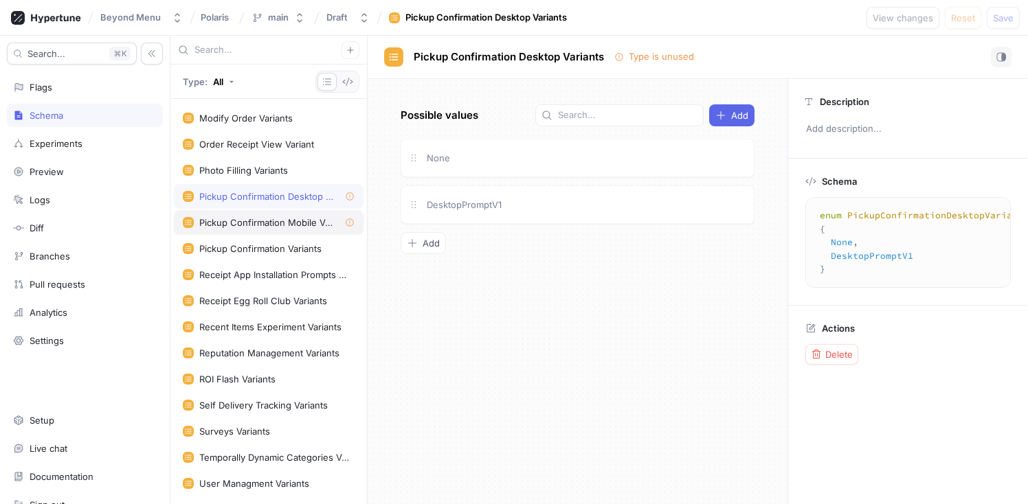
click at [280, 214] on div "Pickup Confirmation Mobile Variants" at bounding box center [269, 222] width 190 height 25
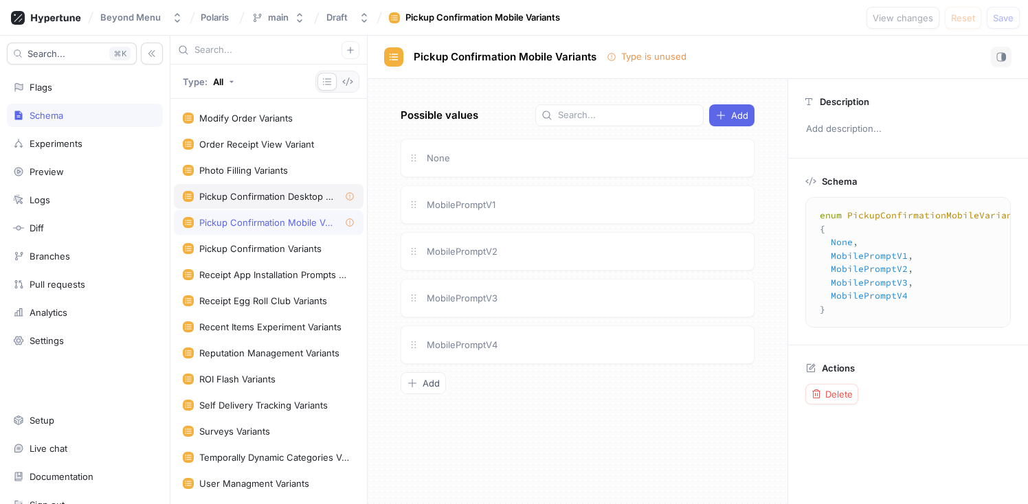
click at [281, 199] on div "Pickup Confirmation Desktop Variants" at bounding box center [266, 196] width 135 height 11
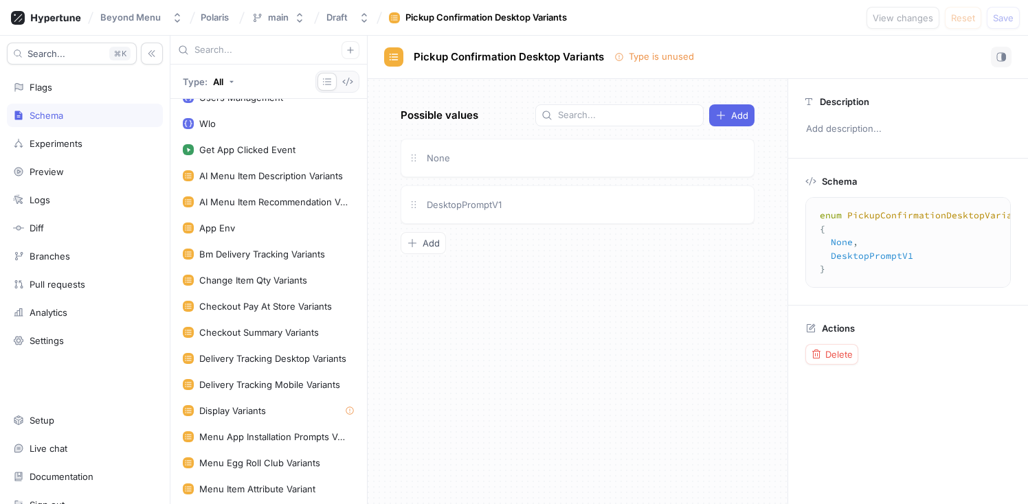
scroll to position [1717, 0]
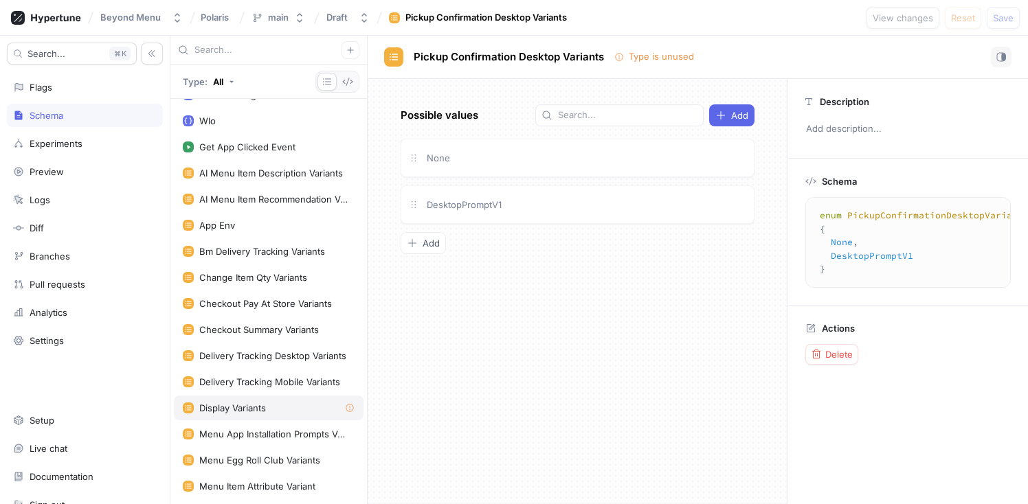
click at [282, 408] on div "Display Variants" at bounding box center [269, 408] width 172 height 11
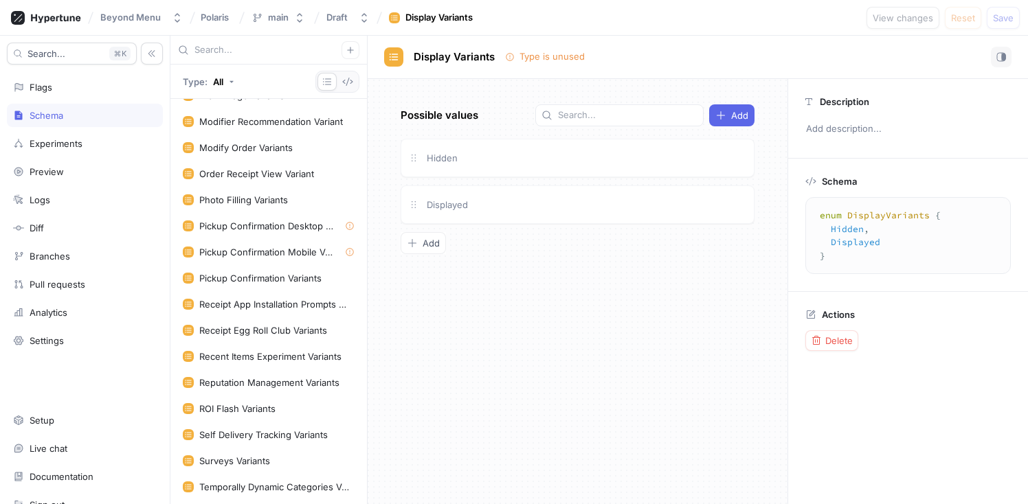
scroll to position [2057, 0]
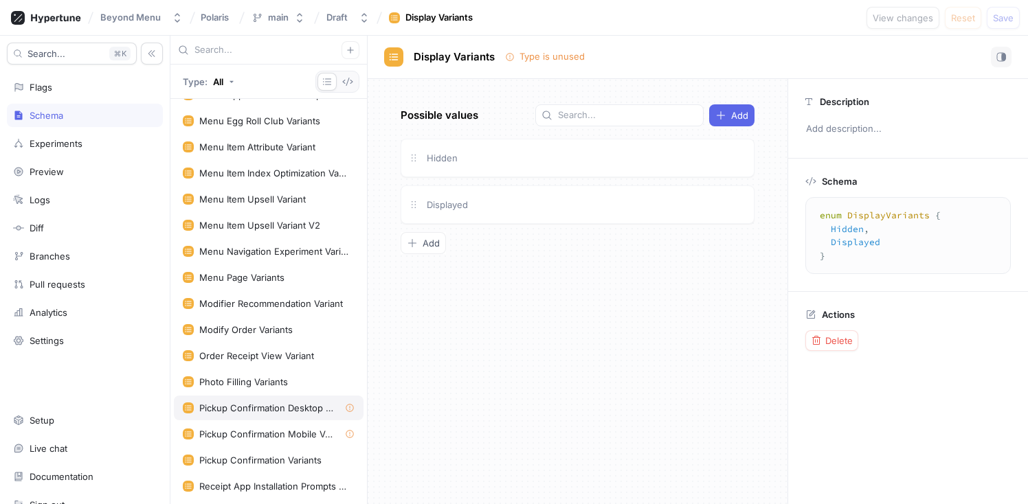
click at [282, 408] on div "Pickup Confirmation Desktop Variants" at bounding box center [266, 408] width 135 height 11
type textarea "enum PickupConfirmationDesktopVariants { None, DesktopPromptV1 }"
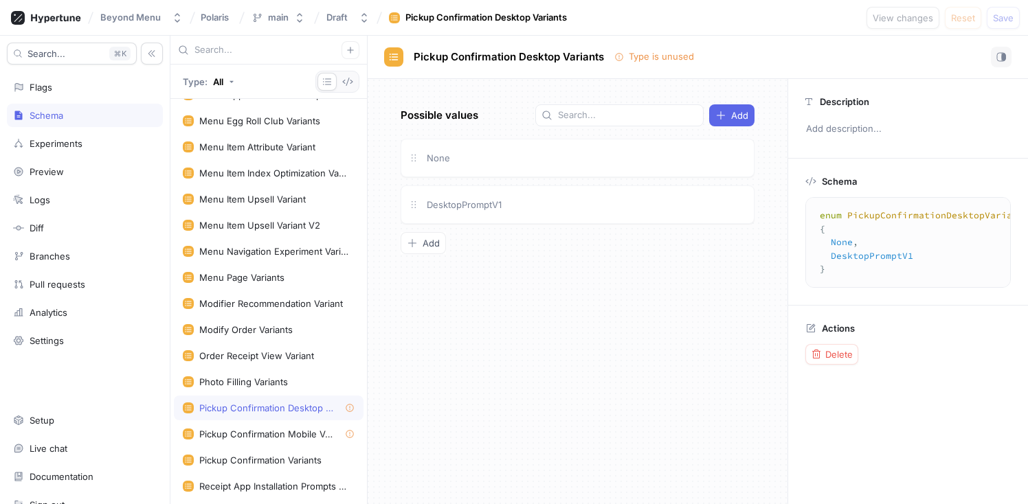
click at [906, 219] on textarea "enum PickupConfirmationDesktopVariants { None, DesktopPromptV1 }" at bounding box center [929, 242] width 234 height 78
click at [65, 230] on div "Diff" at bounding box center [85, 228] width 144 height 11
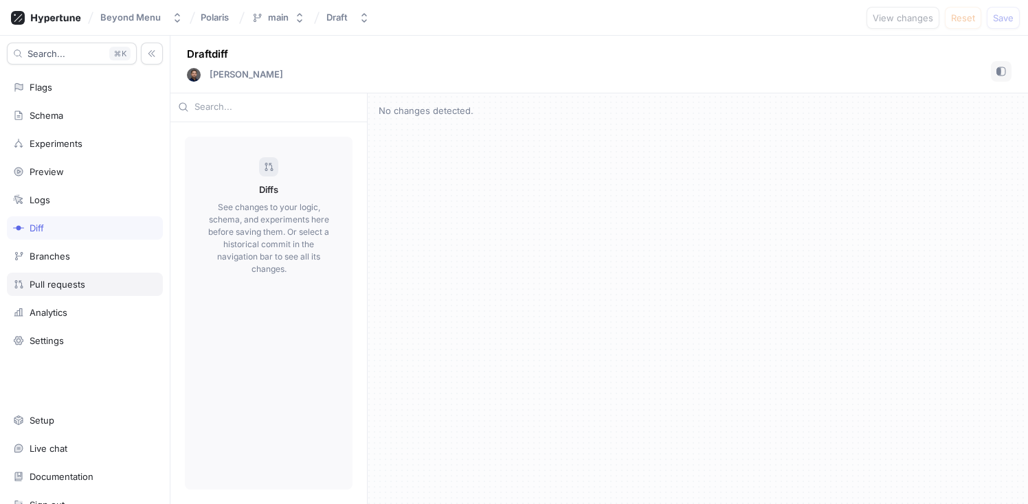
click at [63, 279] on div "Pull requests" at bounding box center [58, 284] width 56 height 11
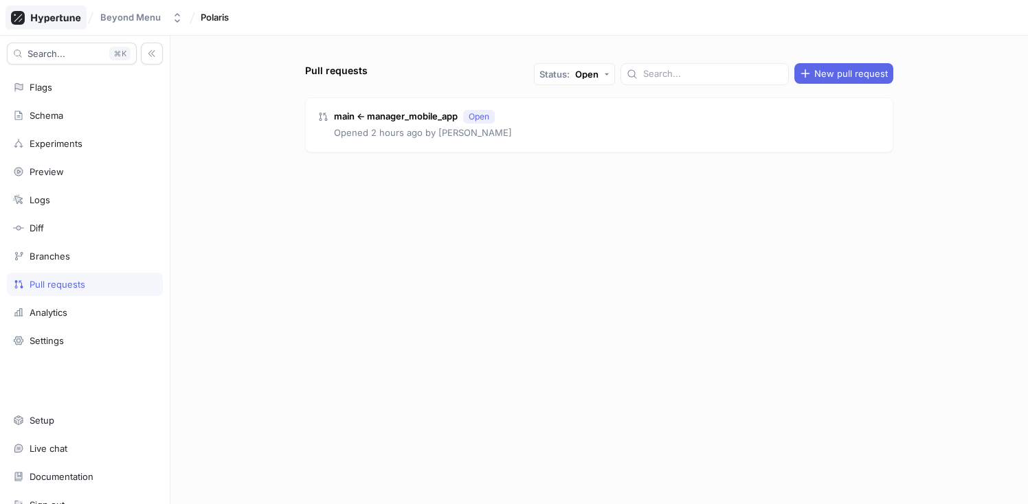
click at [47, 21] on icon at bounding box center [46, 18] width 70 height 14
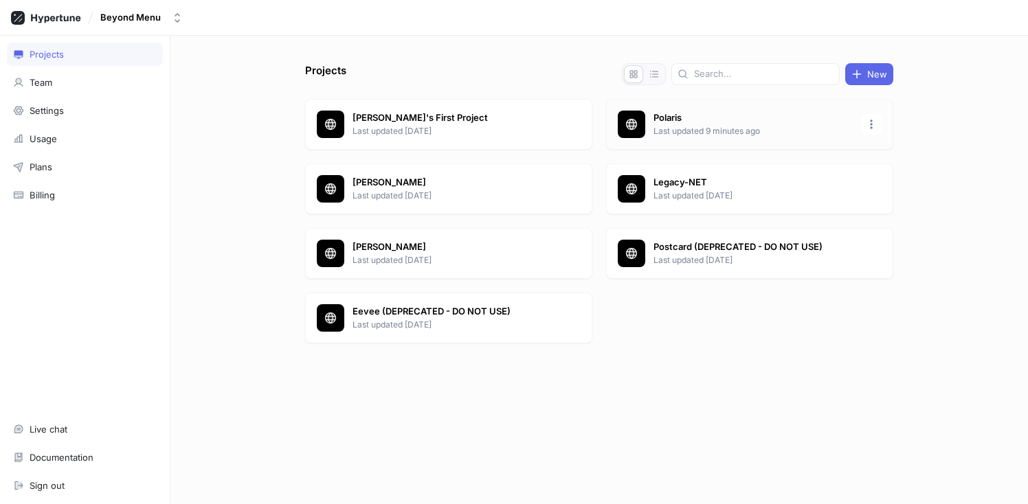
click at [670, 119] on p "Polaris" at bounding box center [753, 118] width 199 height 14
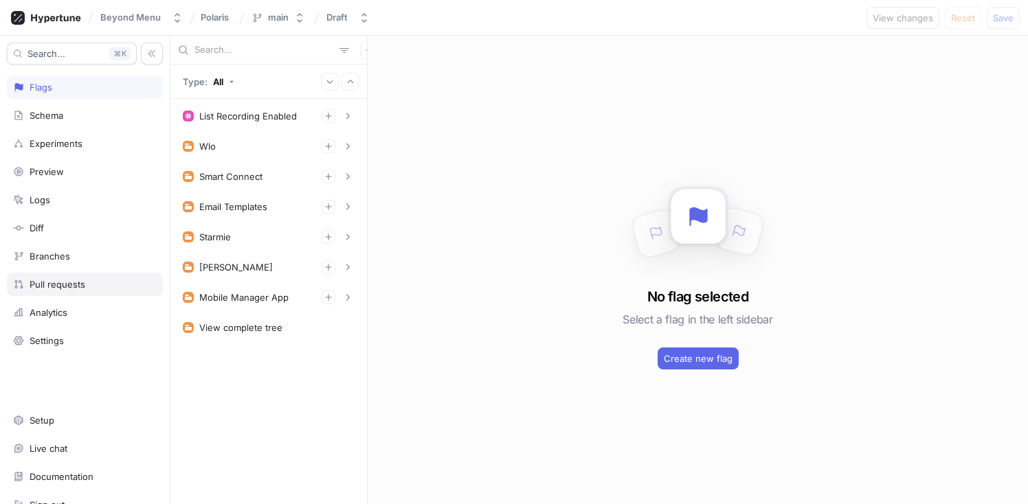
click at [94, 285] on div "Pull requests" at bounding box center [85, 284] width 144 height 11
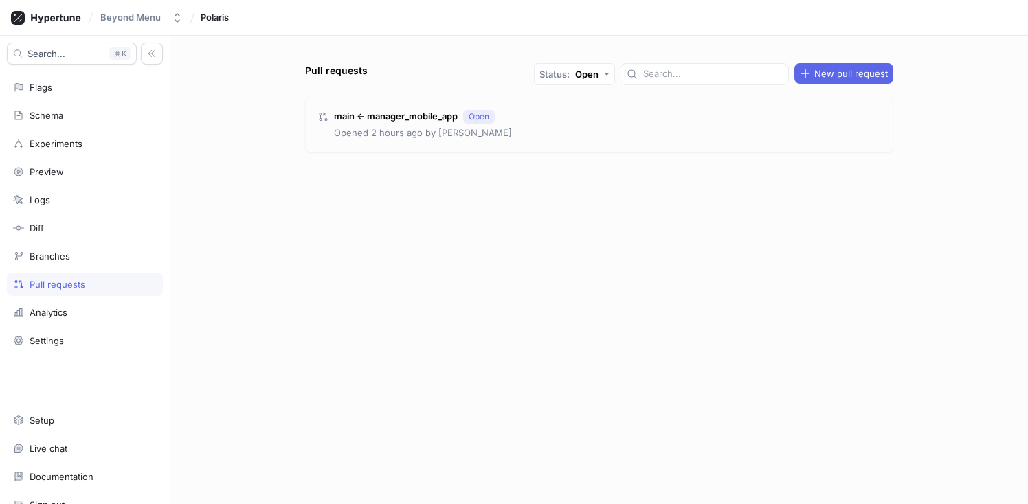
click at [512, 131] on div "main ← manager_mobile_app Open Opened 2 hours ago by Scott Romney" at bounding box center [599, 125] width 587 height 54
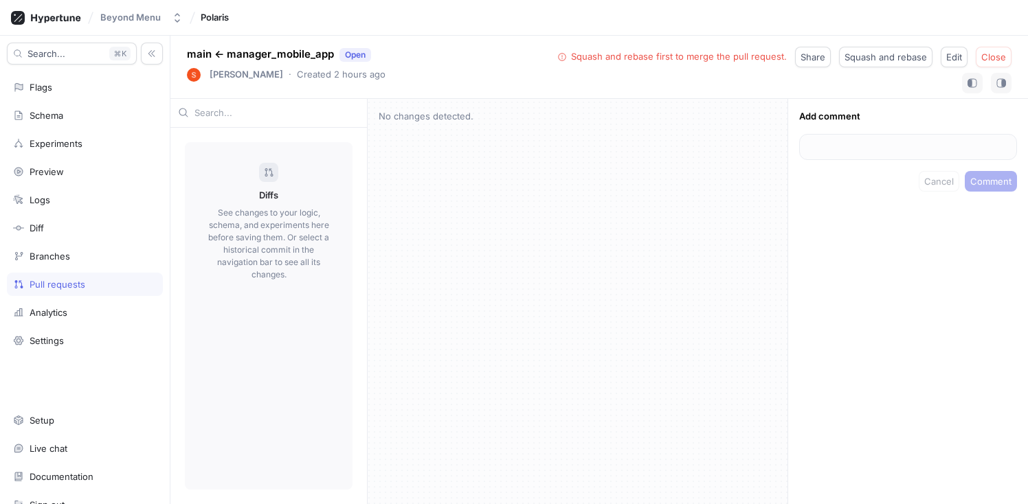
click at [96, 287] on div "Pull requests" at bounding box center [85, 284] width 144 height 11
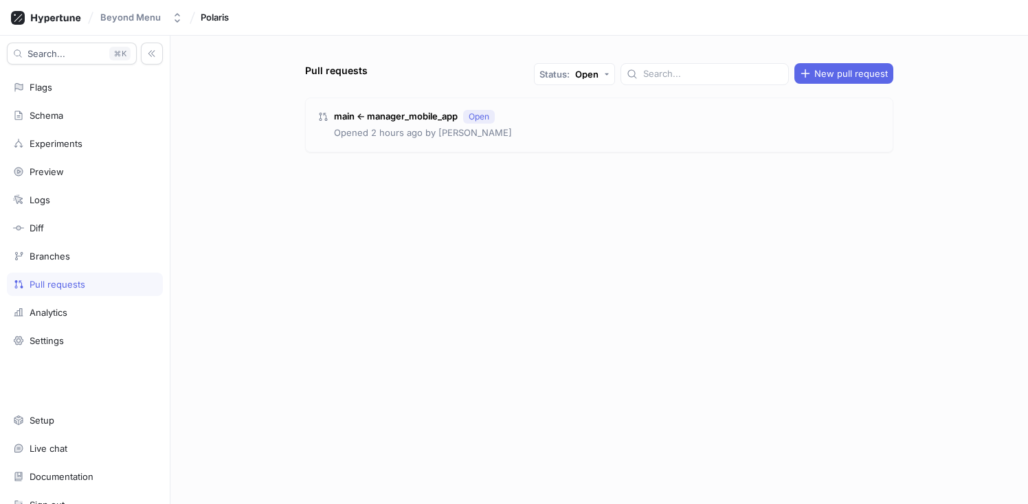
click at [335, 141] on div "main ← manager_mobile_app Open Opened 2 hours ago by Scott Romney" at bounding box center [599, 125] width 587 height 54
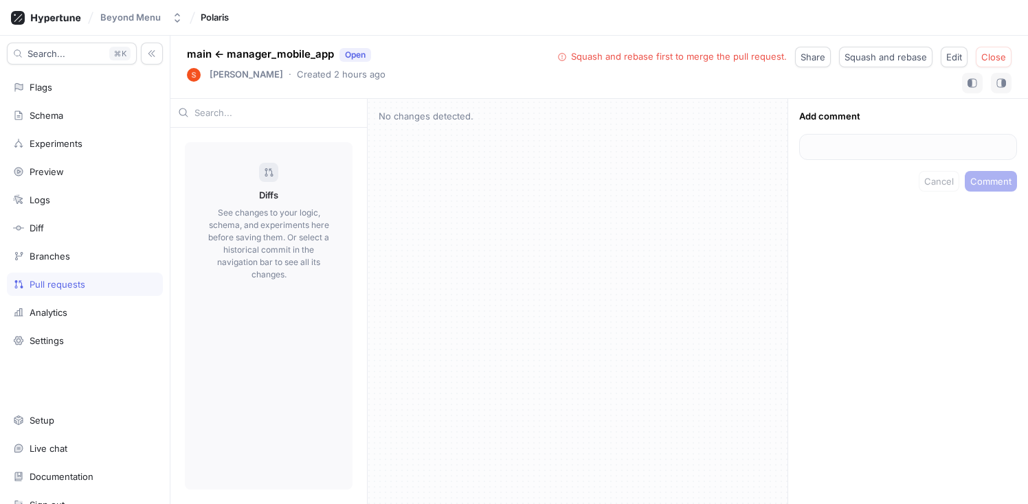
click at [70, 284] on div "Pull requests" at bounding box center [58, 284] width 56 height 11
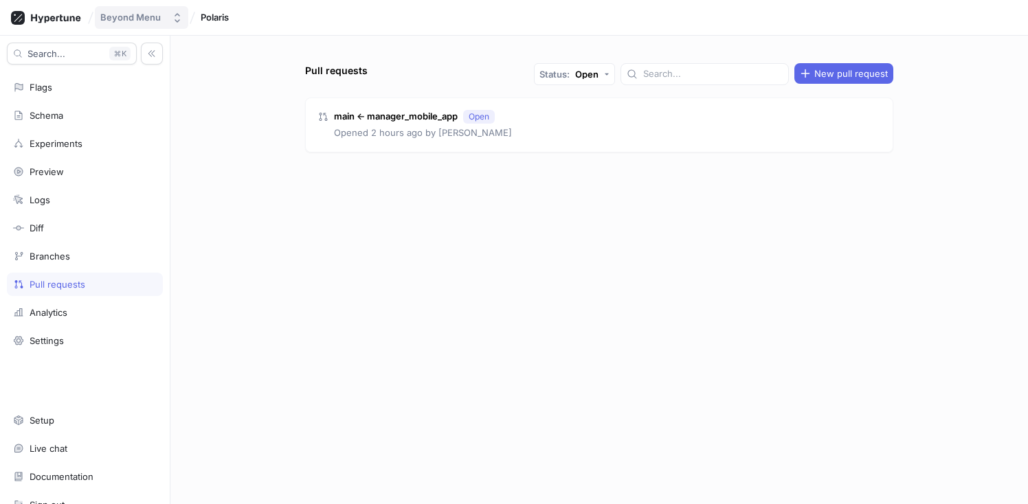
click at [184, 18] on button "Beyond Menu" at bounding box center [141, 17] width 93 height 23
click at [212, 19] on span "Polaris" at bounding box center [215, 17] width 28 height 10
click at [65, 89] on div "Flags" at bounding box center [85, 87] width 144 height 11
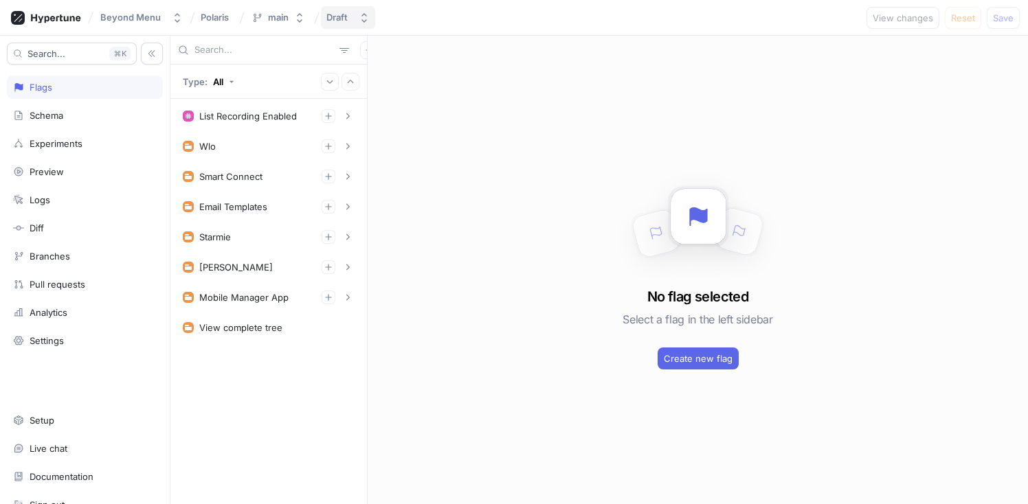
click at [330, 19] on div "Draft" at bounding box center [336, 18] width 21 height 12
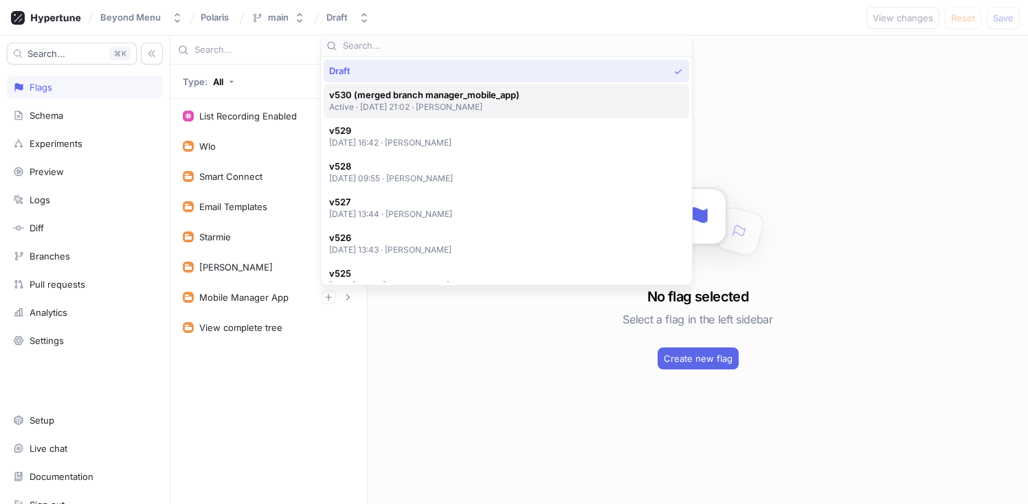
click at [392, 100] on span "v530 (merged branch manager_mobile_app)" at bounding box center [424, 95] width 190 height 12
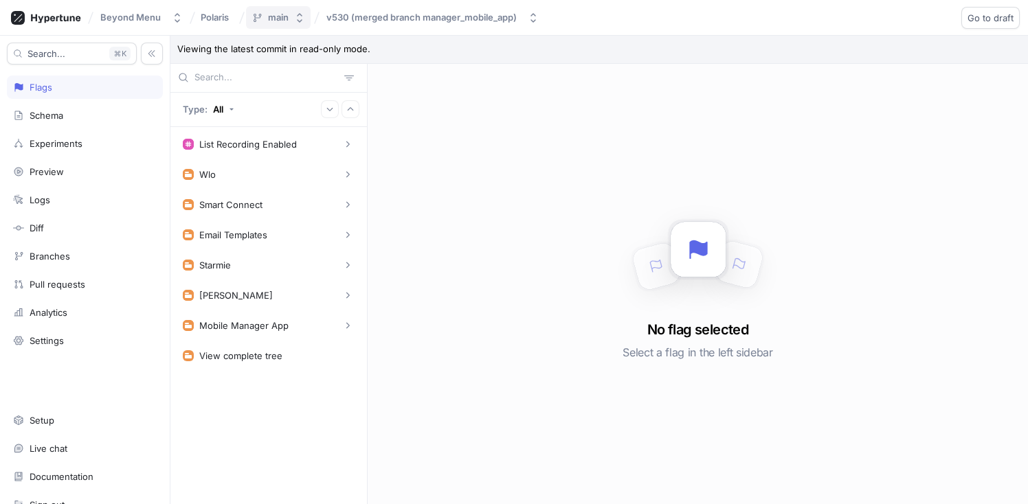
click at [276, 22] on div "main" at bounding box center [278, 18] width 21 height 12
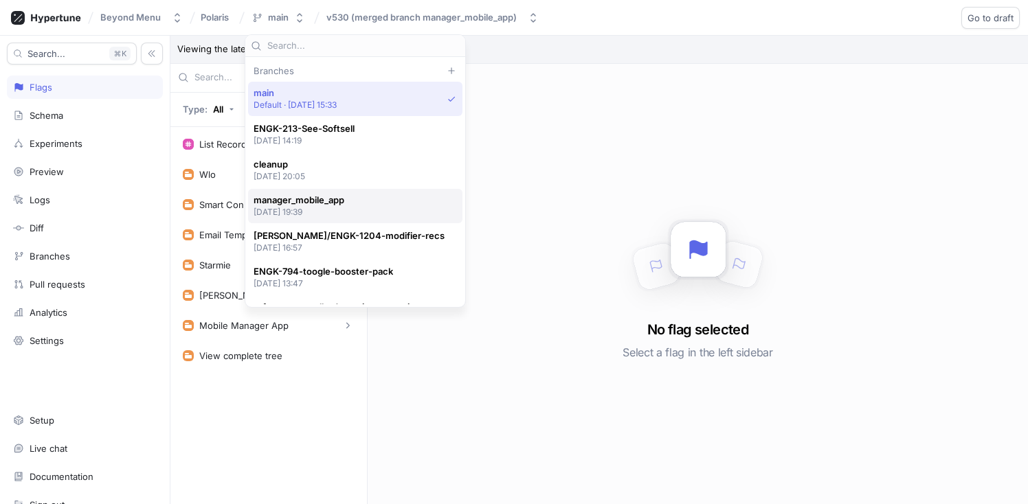
click at [344, 203] on span "manager_mobile_app" at bounding box center [299, 200] width 91 height 12
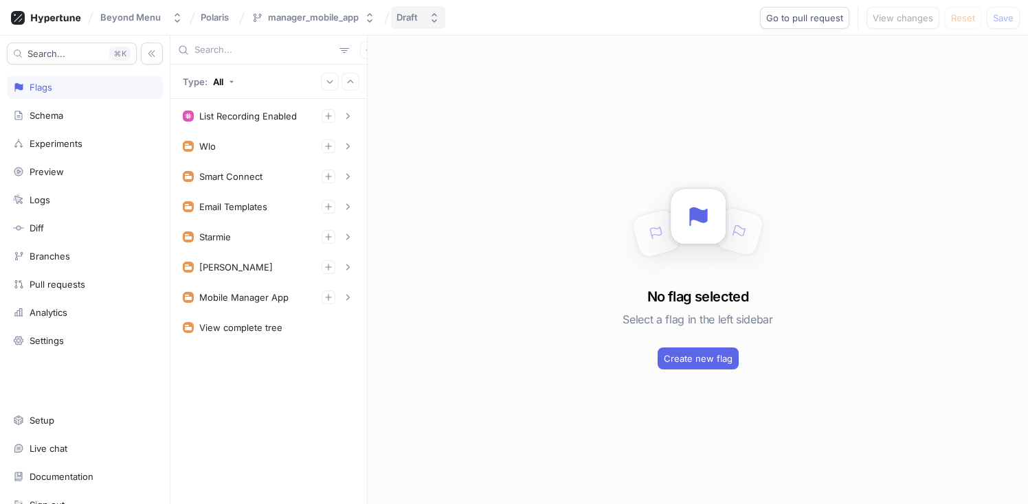
click at [429, 19] on icon "button" at bounding box center [434, 17] width 11 height 11
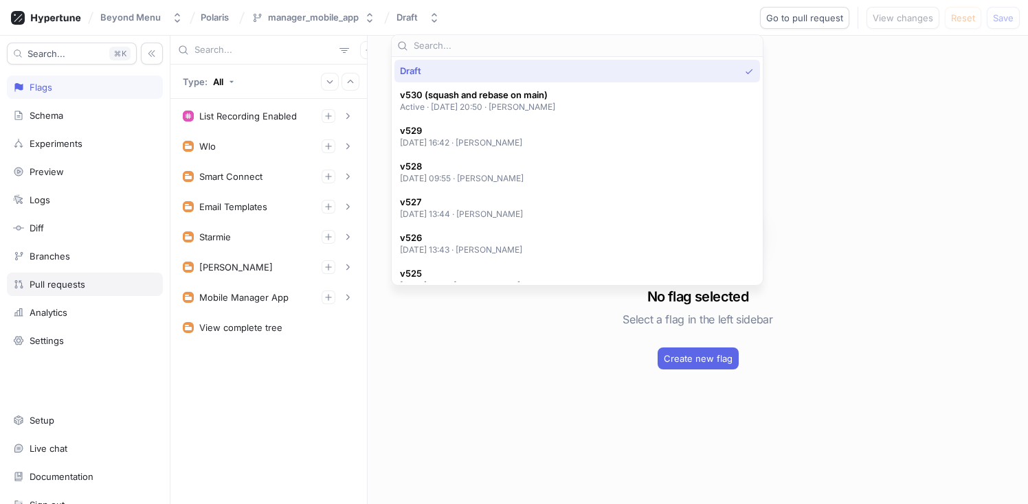
click at [67, 275] on div "Pull requests" at bounding box center [85, 284] width 156 height 23
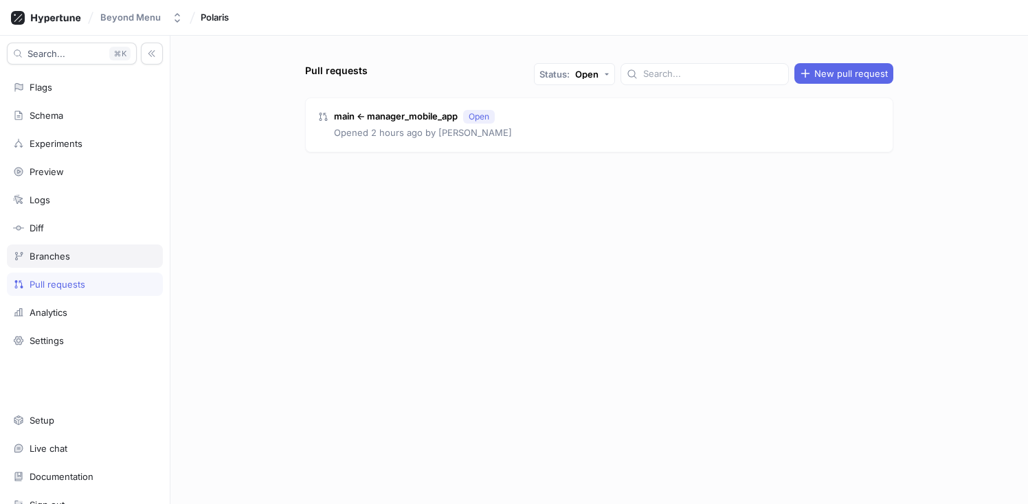
click at [69, 254] on div "Branches" at bounding box center [50, 256] width 41 height 11
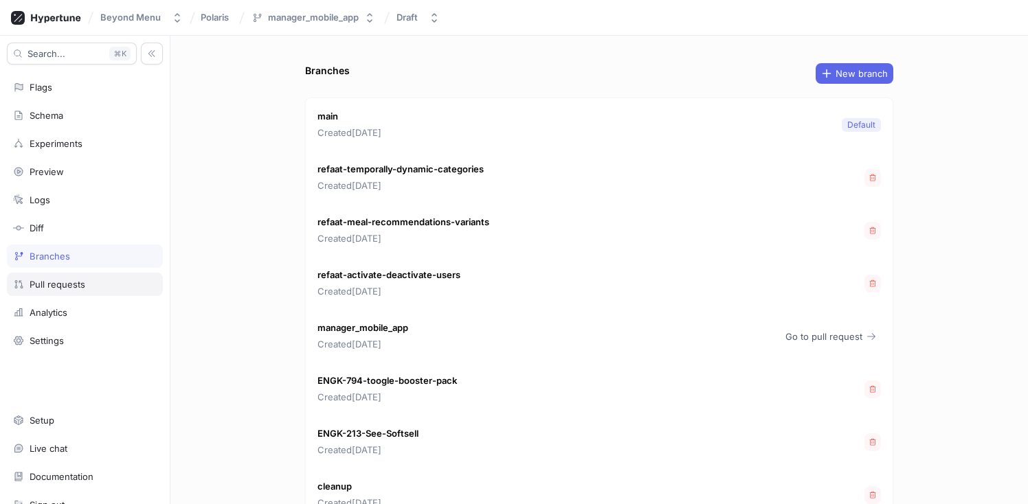
click at [66, 279] on div "Pull requests" at bounding box center [58, 284] width 56 height 11
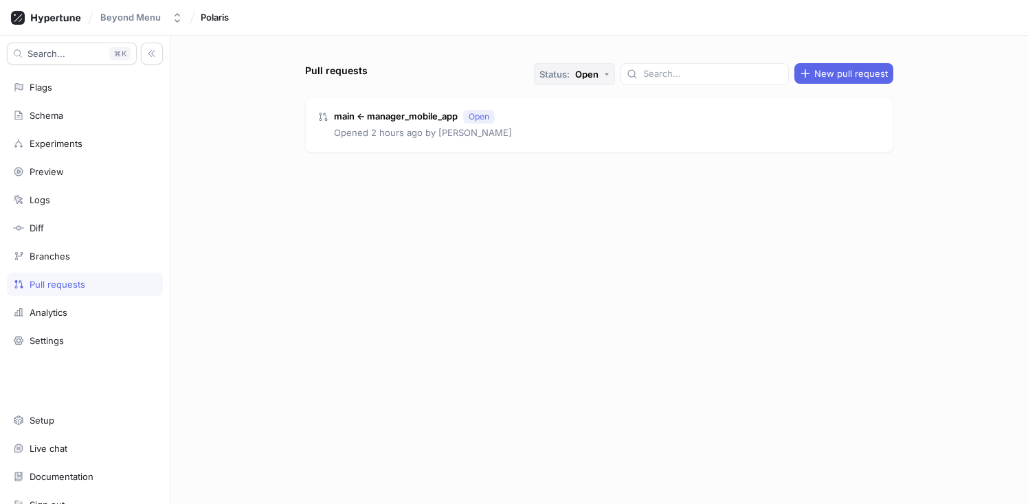
click at [599, 77] on div "Status: Open" at bounding box center [569, 74] width 59 height 9
click at [605, 155] on div "All" at bounding box center [601, 151] width 37 height 12
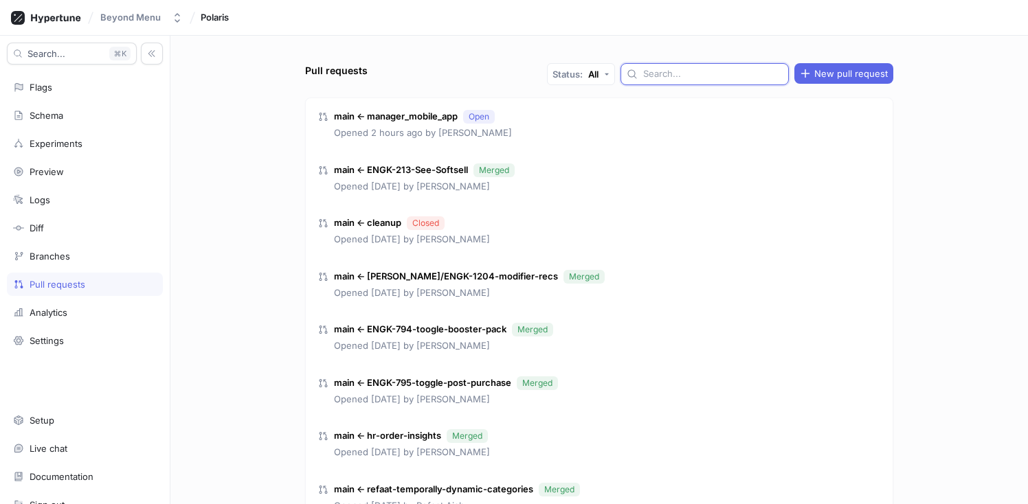
click at [688, 74] on input "text" at bounding box center [713, 74] width 140 height 14
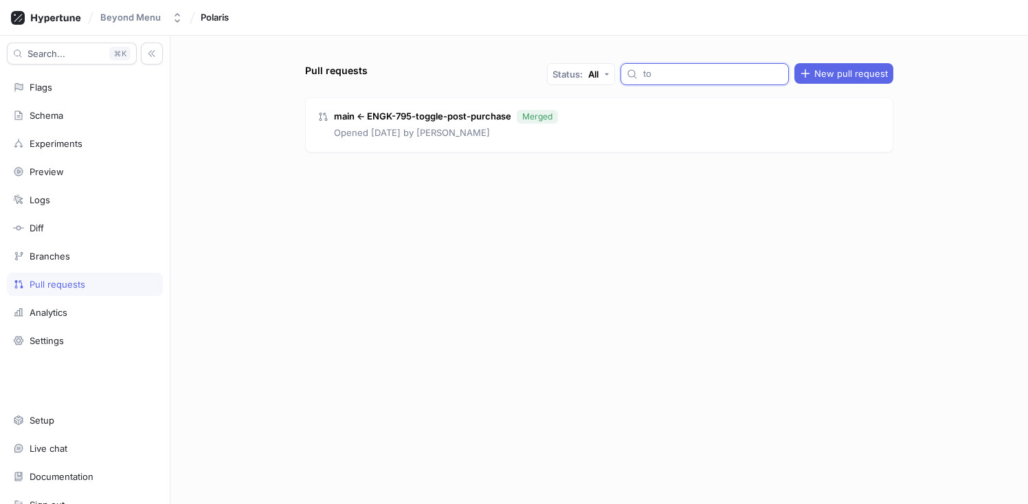
type input "t"
drag, startPoint x: 725, startPoint y: 74, endPoint x: 637, endPoint y: 71, distance: 88.0
click at [637, 71] on div "Status: All boos New pull request" at bounding box center [720, 74] width 346 height 22
drag, startPoint x: 735, startPoint y: 80, endPoint x: 654, endPoint y: 80, distance: 80.4
click at [654, 80] on div "Status: All temporally New pull request" at bounding box center [720, 74] width 346 height 22
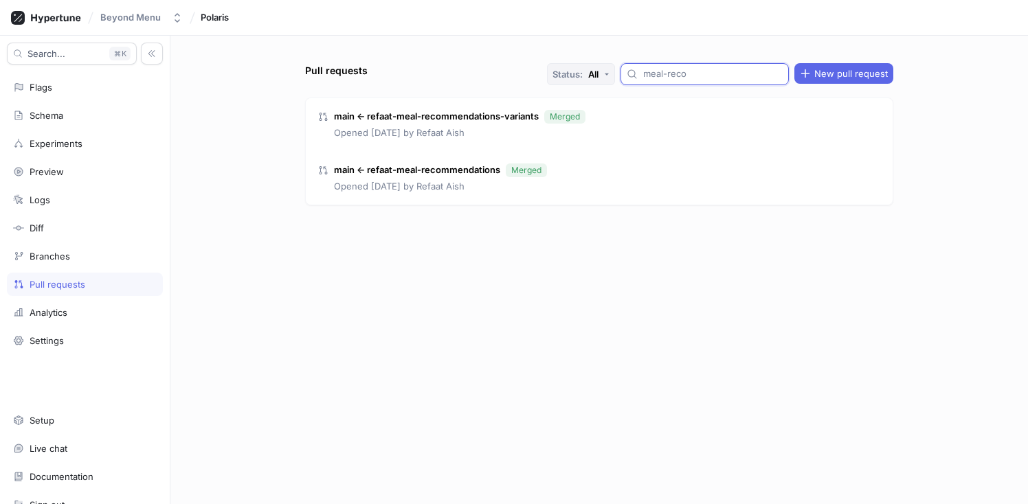
drag, startPoint x: 740, startPoint y: 75, endPoint x: 641, endPoint y: 72, distance: 99.0
click at [641, 72] on div "Status: All meal-reco New pull request" at bounding box center [720, 74] width 346 height 22
drag, startPoint x: 734, startPoint y: 75, endPoint x: 632, endPoint y: 75, distance: 102.4
click at [632, 75] on div "Status: All variants New pull request" at bounding box center [720, 74] width 346 height 22
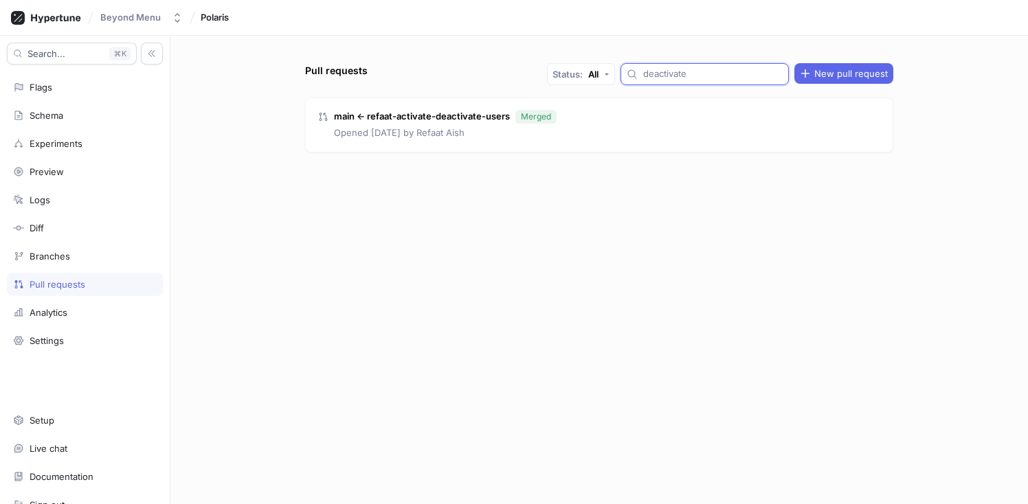
click at [705, 72] on input "deactivate" at bounding box center [713, 74] width 140 height 14
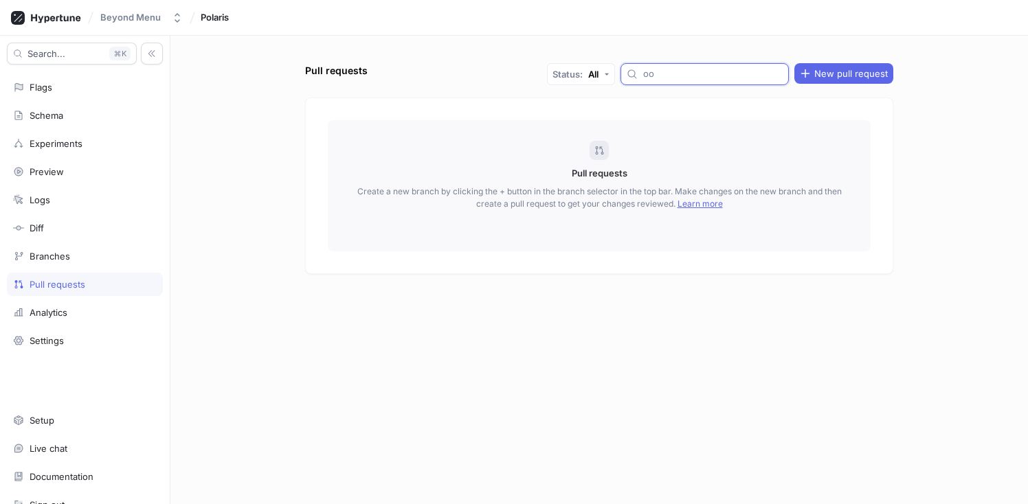
type input "o"
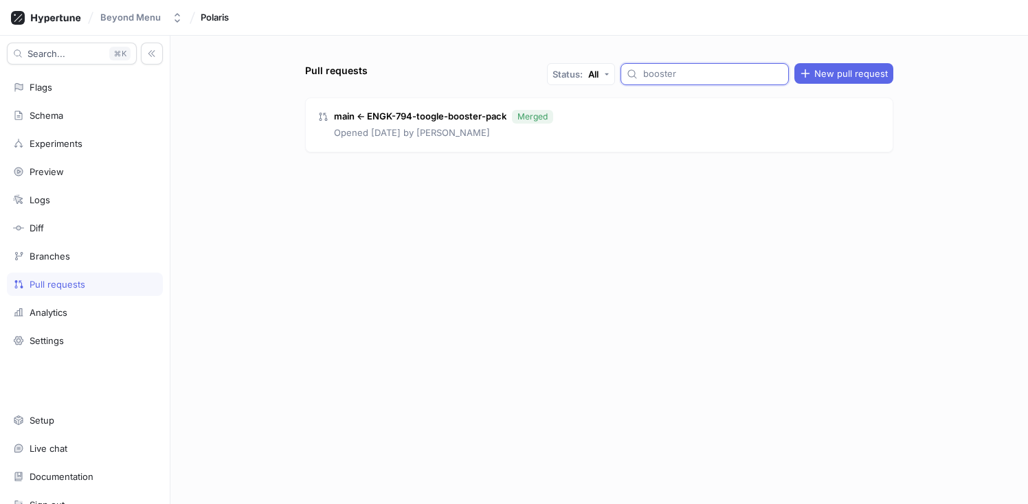
drag, startPoint x: 734, startPoint y: 76, endPoint x: 656, endPoint y: 63, distance: 79.4
click at [656, 63] on div "Status: All booster New pull request" at bounding box center [720, 74] width 346 height 22
drag, startPoint x: 685, startPoint y: 74, endPoint x: 612, endPoint y: 72, distance: 72.9
click at [614, 74] on div "Status: All softsell New pull request" at bounding box center [720, 74] width 346 height 22
type input "recs"
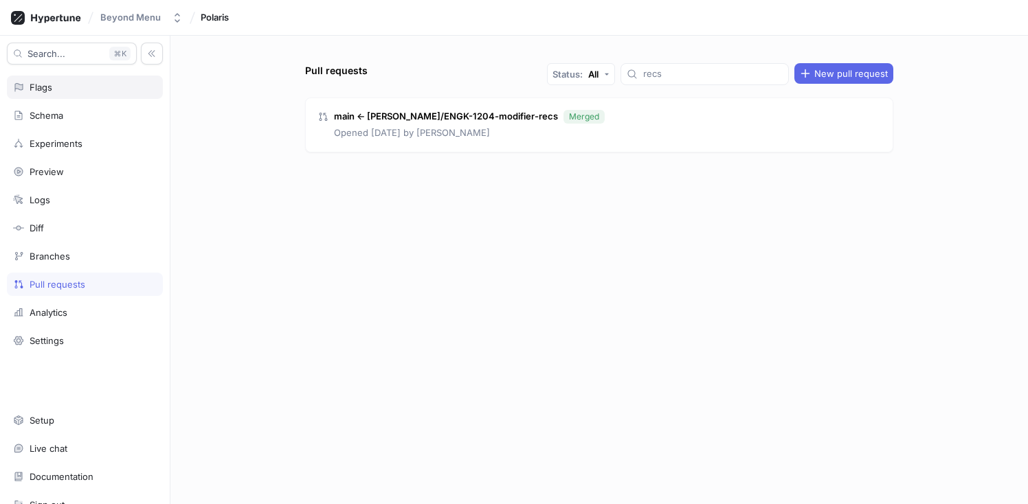
click at [54, 82] on div "Flags" at bounding box center [85, 87] width 144 height 11
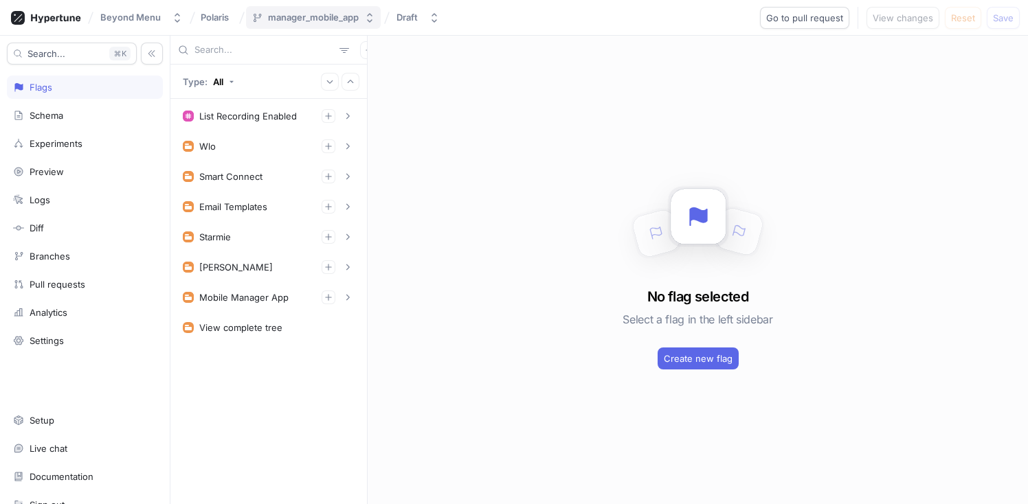
click at [345, 23] on button "manager_mobile_app" at bounding box center [313, 17] width 135 height 23
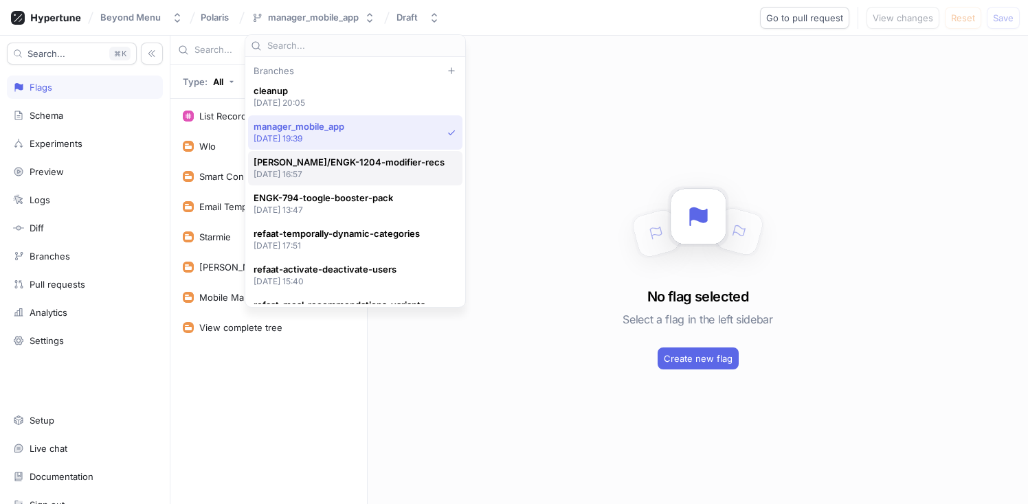
scroll to position [98, 0]
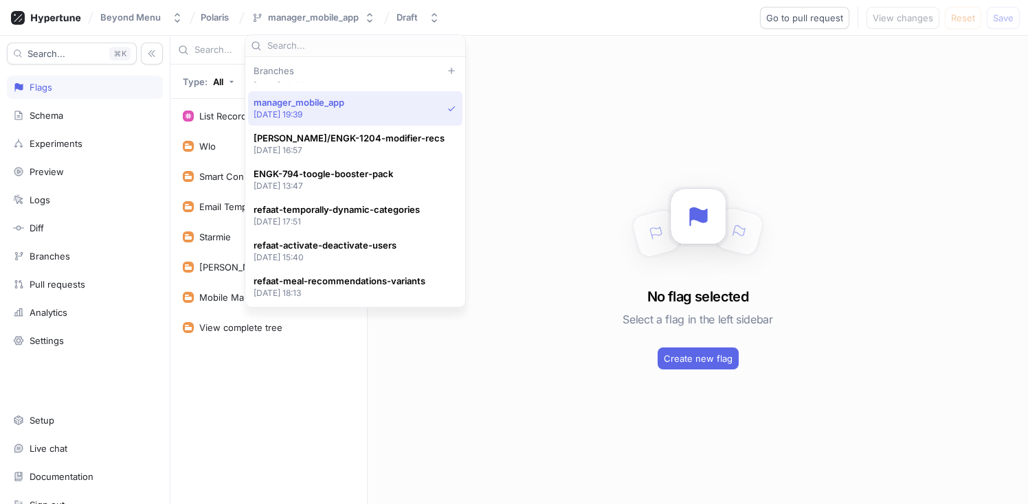
click at [484, 363] on div "No flag selected Select a flag in the left sidebar Create new flag" at bounding box center [698, 270] width 660 height 469
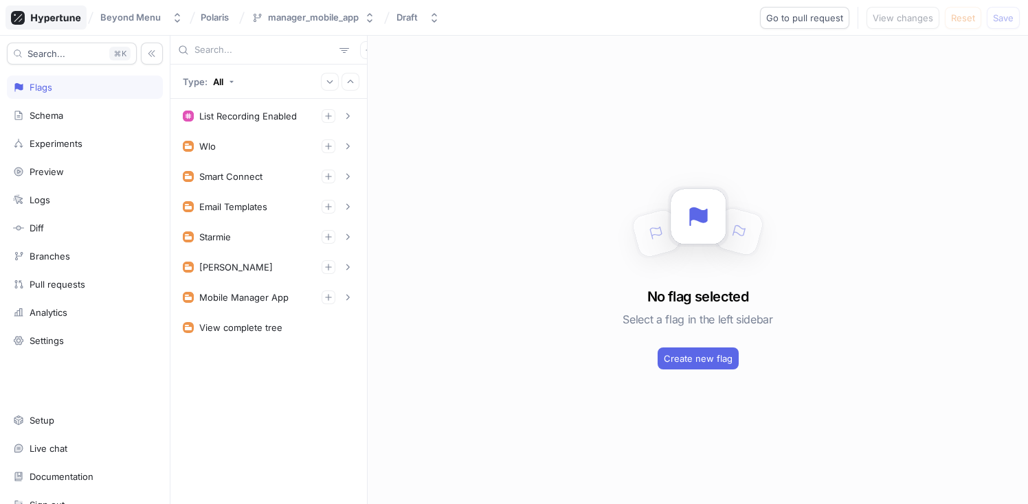
click at [50, 14] on icon at bounding box center [46, 18] width 70 height 14
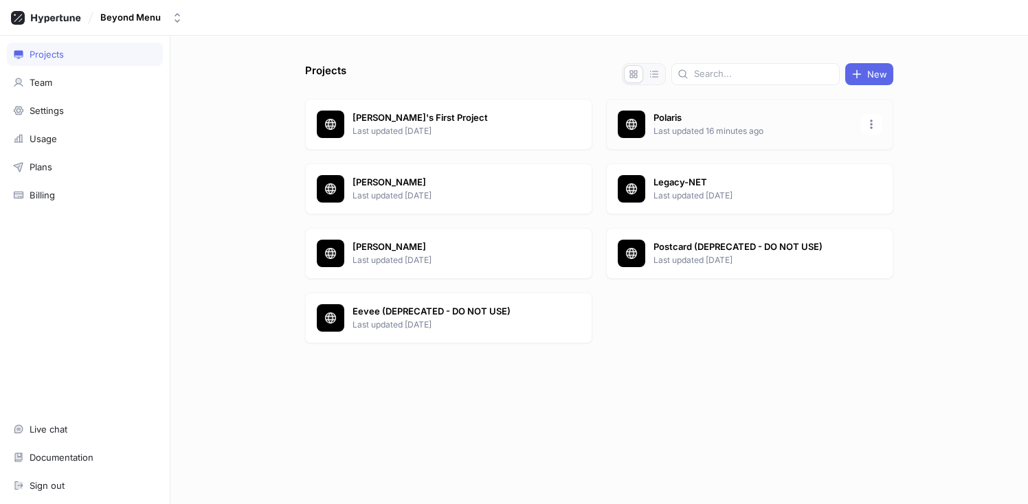
click at [704, 118] on p "Polaris" at bounding box center [753, 118] width 199 height 14
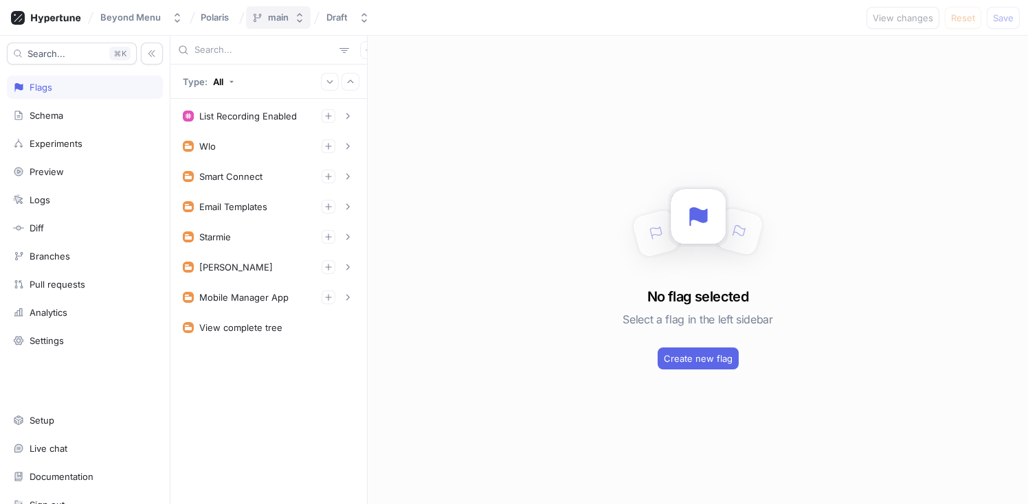
click at [294, 23] on icon "button" at bounding box center [299, 17] width 11 height 11
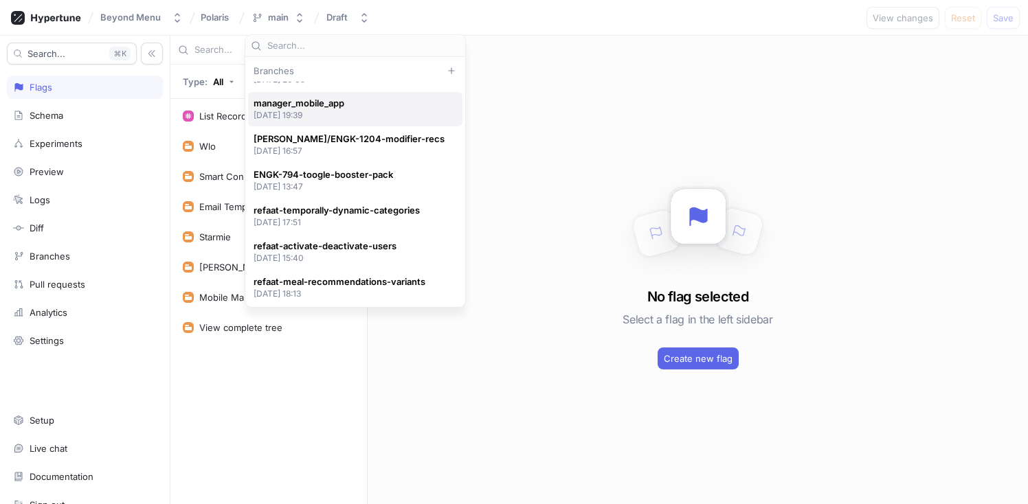
scroll to position [98, 0]
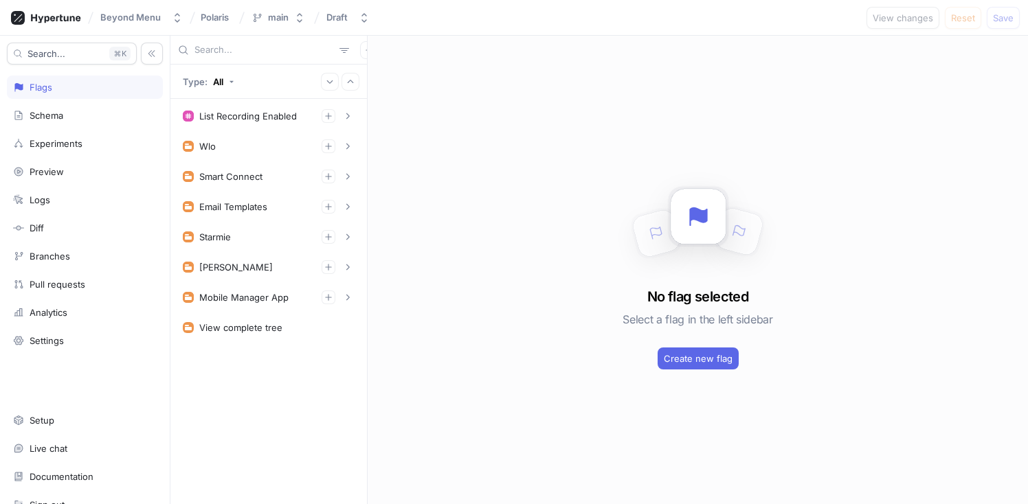
click at [520, 232] on div "No flag selected Select a flag in the left sidebar Create new flag" at bounding box center [698, 270] width 660 height 469
click at [109, 254] on div "Branches" at bounding box center [85, 256] width 144 height 11
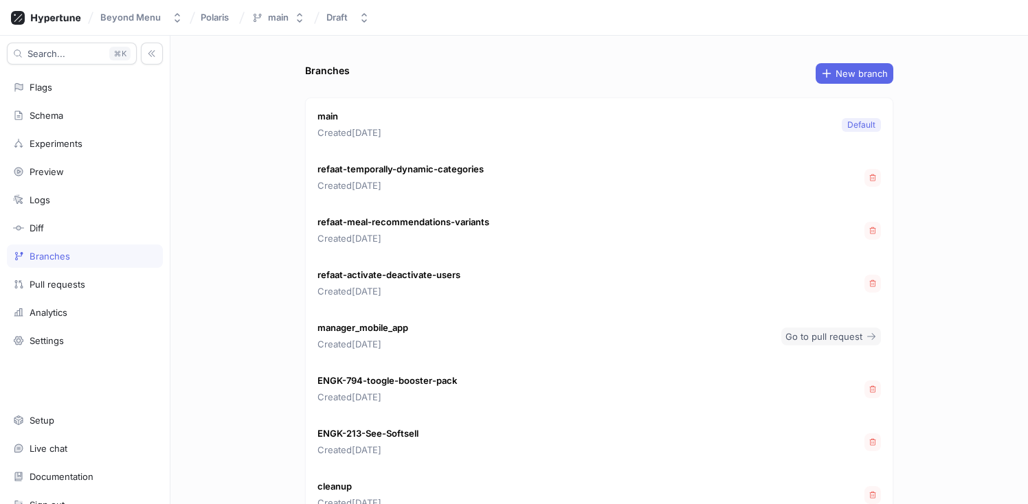
click at [852, 340] on span "Go to pull request" at bounding box center [824, 337] width 77 height 8
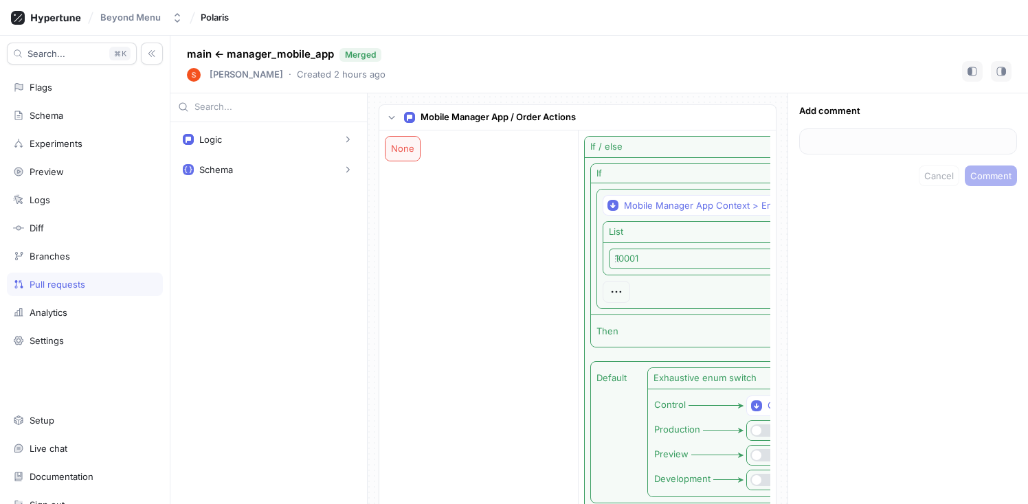
click at [85, 289] on div "Pull requests" at bounding box center [85, 284] width 144 height 11
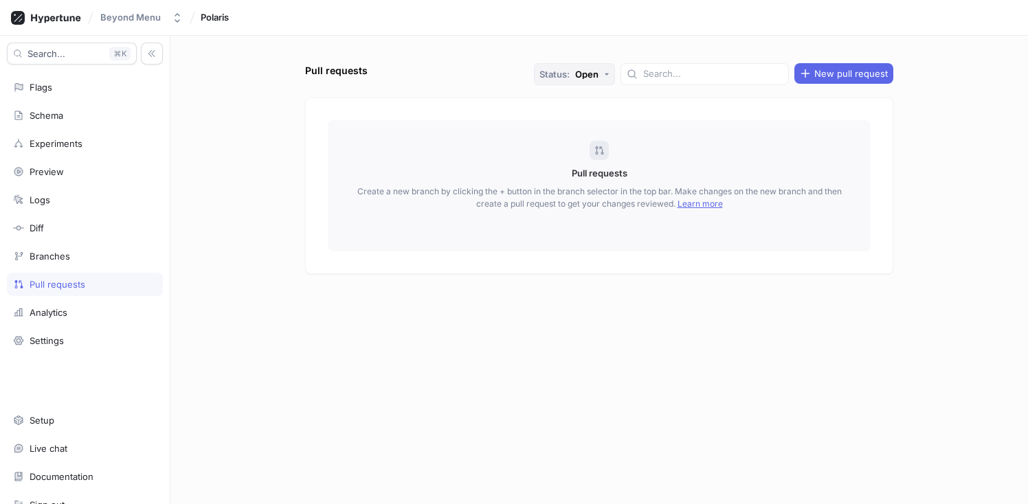
click at [599, 73] on div "Open" at bounding box center [586, 74] width 23 height 9
click at [618, 122] on div "Closed" at bounding box center [601, 127] width 37 height 12
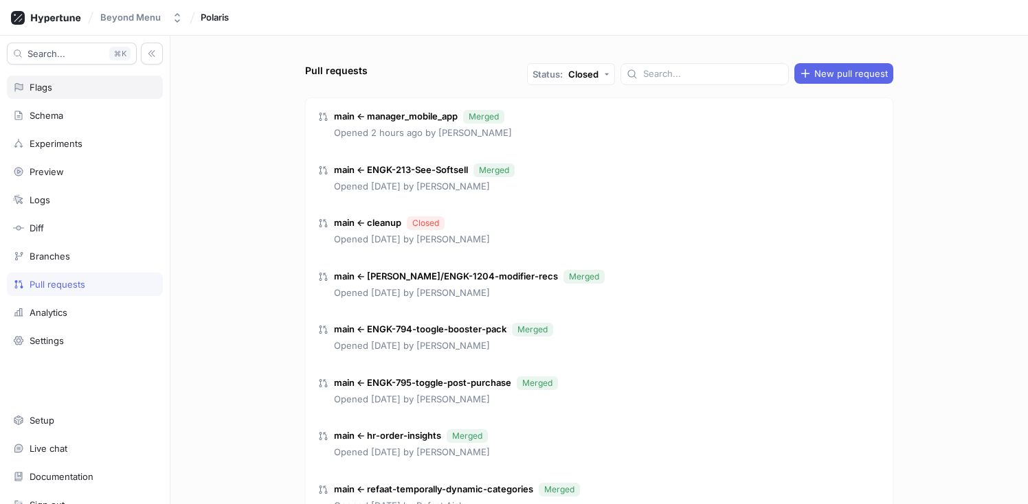
click at [74, 95] on div "Flags" at bounding box center [85, 87] width 156 height 23
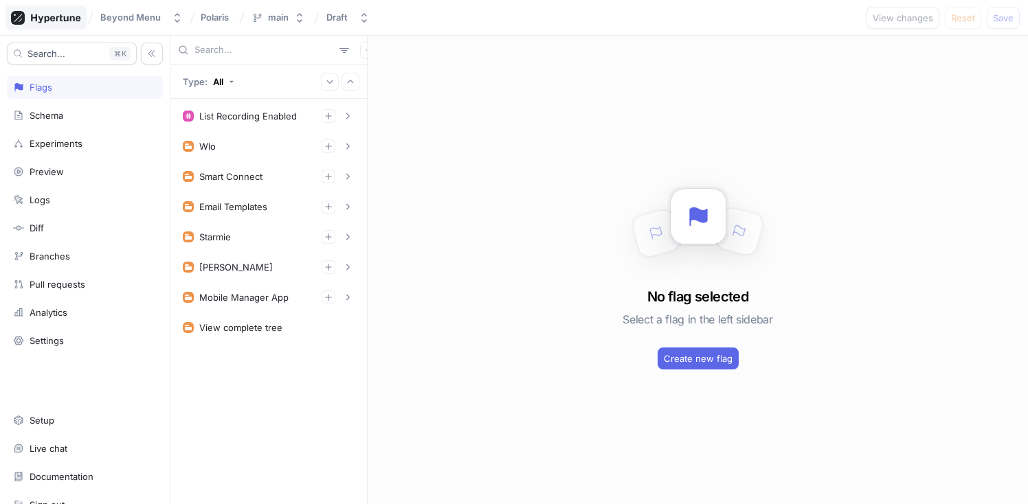
click at [58, 25] on div at bounding box center [45, 17] width 81 height 24
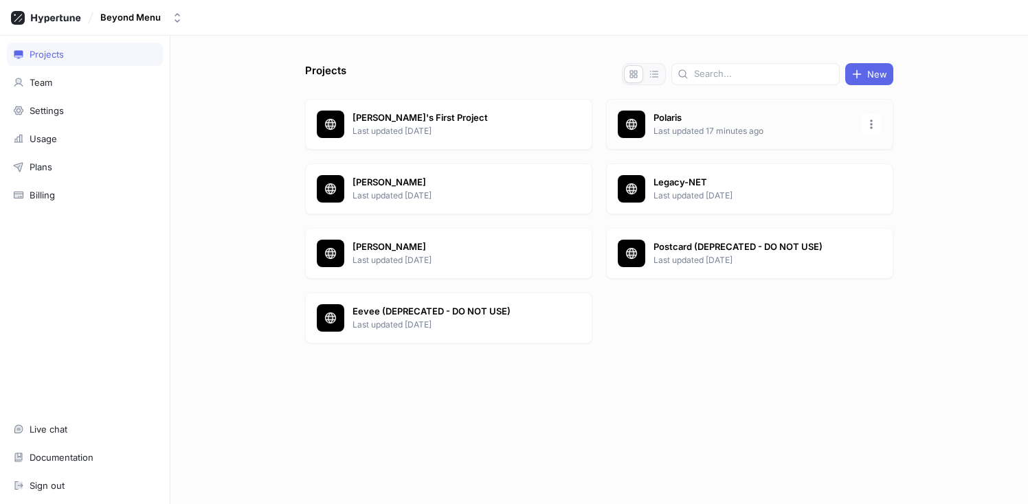
click at [656, 122] on p "Polaris" at bounding box center [753, 118] width 199 height 14
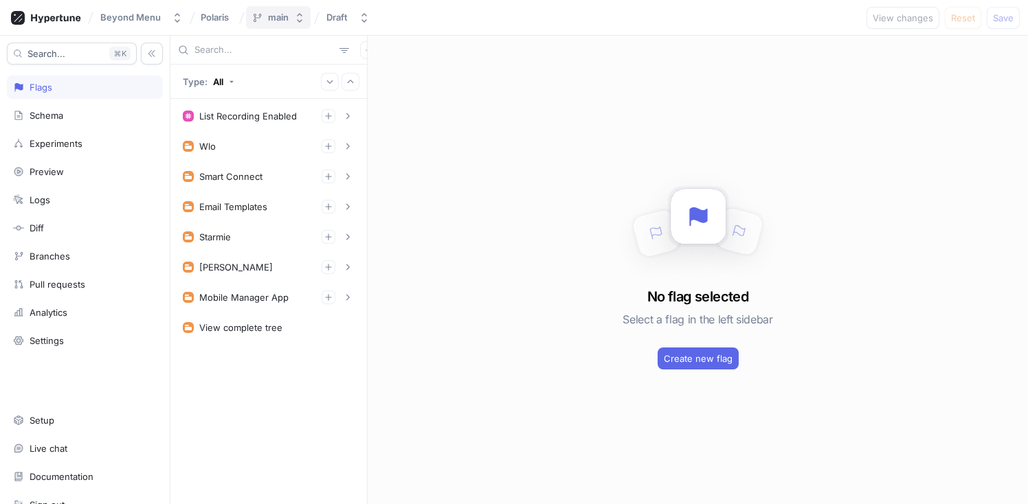
click at [288, 21] on button "main" at bounding box center [278, 17] width 65 height 23
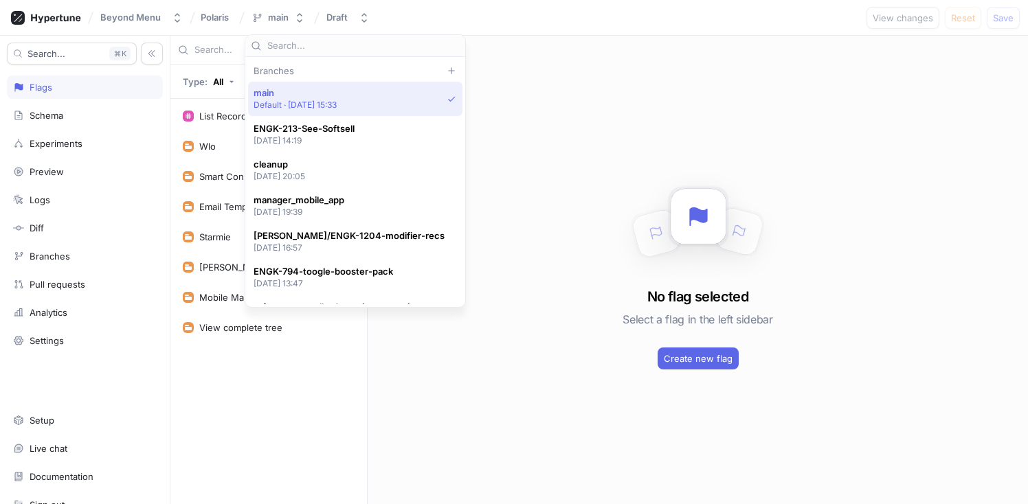
click at [592, 20] on div "Beyond Menu Polaris main Draft View changes Reset Save" at bounding box center [514, 18] width 1028 height 36
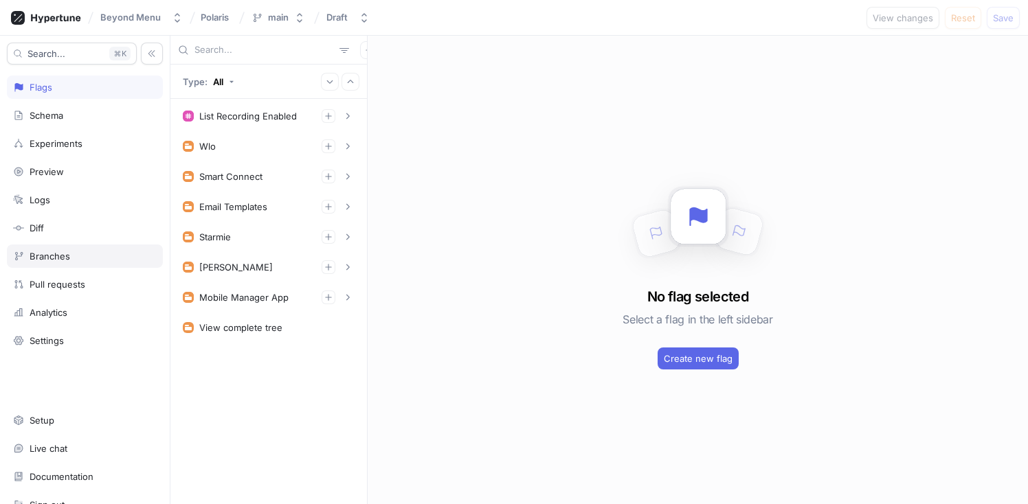
click at [91, 251] on div "Branches" at bounding box center [85, 256] width 144 height 11
